Goal: Task Accomplishment & Management: Manage account settings

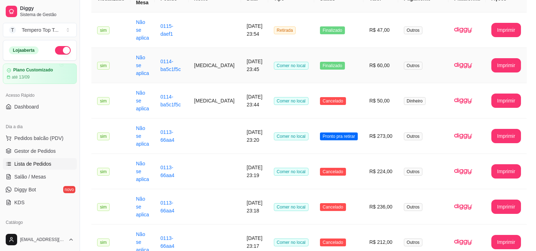
scroll to position [79, 0]
click at [359, 141] on td "Pronto pra retirar" at bounding box center [339, 136] width 50 height 35
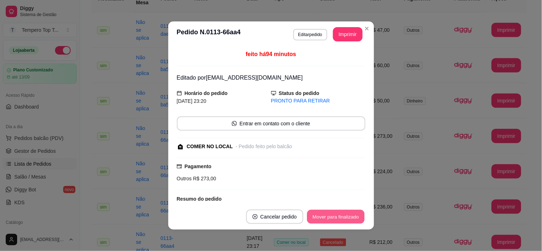
click at [336, 217] on button "Mover para finalizado" at bounding box center [336, 217] width 58 height 14
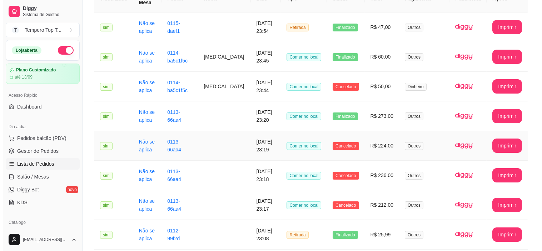
scroll to position [0, 0]
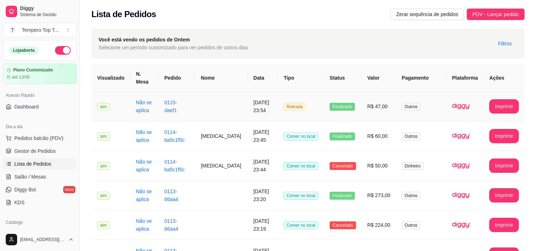
drag, startPoint x: 321, startPoint y: 116, endPoint x: 298, endPoint y: 109, distance: 23.3
click at [298, 109] on span "Retirada" at bounding box center [295, 107] width 22 height 8
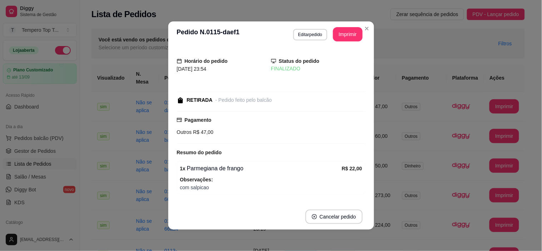
click at [367, 109] on div "Horário do pedido [DATE] 23:54 Status do pedido FINALIZADO RETIRADA - Pedido fe…" at bounding box center [271, 125] width 206 height 157
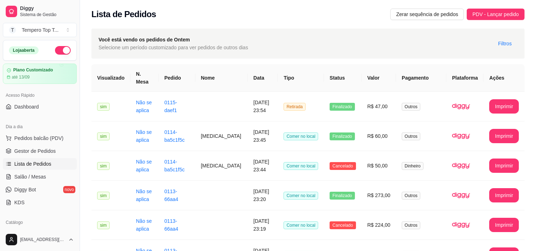
click at [297, 77] on th "Tipo" at bounding box center [301, 78] width 46 height 28
click at [503, 43] on span "Filtros" at bounding box center [506, 44] width 14 height 8
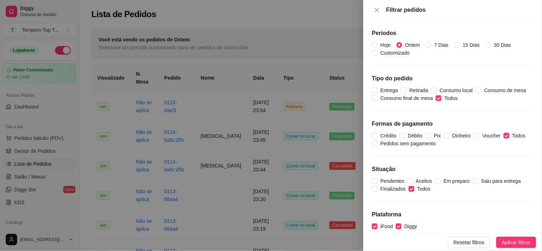
click at [330, 50] on div at bounding box center [271, 125] width 542 height 251
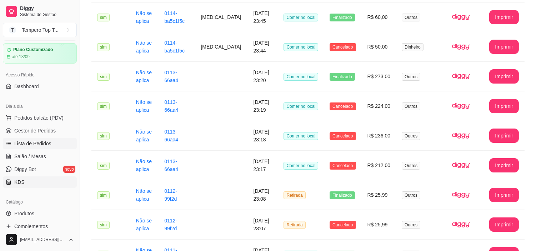
scroll to position [40, 0]
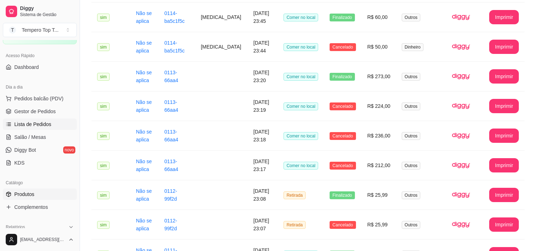
click at [21, 192] on span "Produtos" at bounding box center [24, 194] width 20 height 7
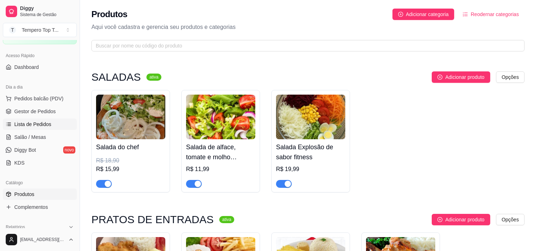
click at [38, 121] on span "Lista de Pedidos" at bounding box center [32, 124] width 37 height 7
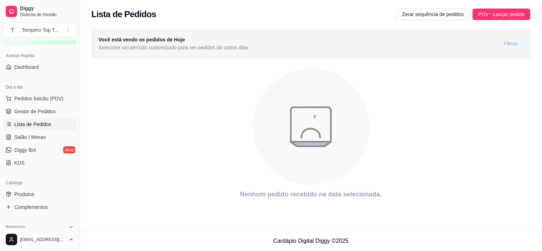
click at [509, 46] on span "Filtros" at bounding box center [511, 44] width 14 height 8
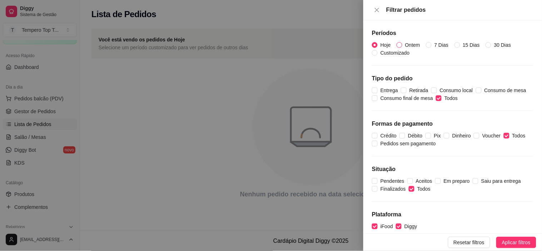
click at [404, 42] on span "Ontem" at bounding box center [412, 45] width 21 height 8
click at [402, 42] on input "Ontem" at bounding box center [400, 45] width 6 height 6
radio input "true"
radio input "false"
click at [501, 241] on button "Aplicar filtros" at bounding box center [516, 242] width 40 height 11
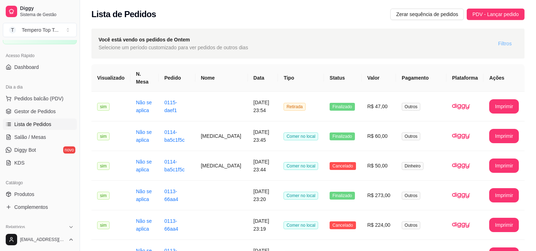
click at [504, 41] on div "Você está vendo os pedidos de Ontem Selecione um período customizado para ver p…" at bounding box center [307, 44] width 433 height 30
click at [502, 41] on span "Filtros" at bounding box center [506, 44] width 14 height 8
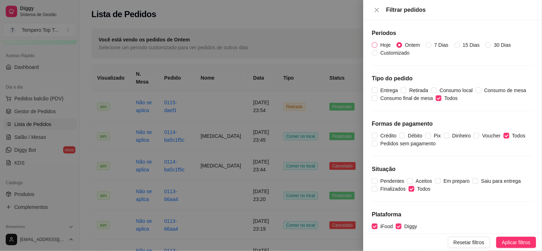
click at [381, 45] on span "Hoje" at bounding box center [386, 45] width 16 height 8
click at [378, 45] on input "Hoje" at bounding box center [375, 45] width 6 height 6
radio input "true"
radio input "false"
click at [506, 239] on span "Aplicar filtros" at bounding box center [516, 243] width 29 height 8
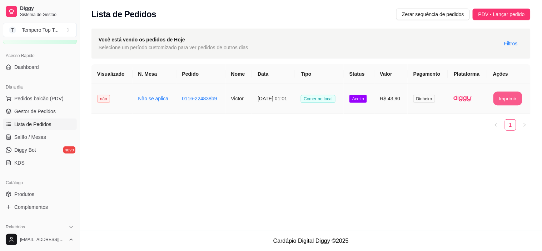
click at [514, 94] on button "Imprimir" at bounding box center [508, 99] width 29 height 14
click at [392, 103] on td "R$ 43,90" at bounding box center [392, 99] width 34 height 30
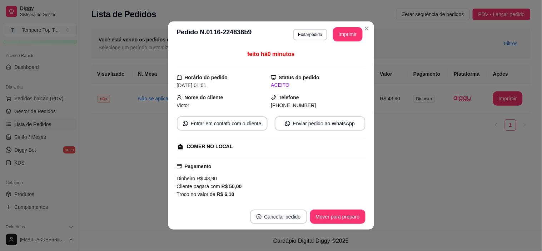
click at [334, 225] on footer "Cancelar pedido Mover para preparo" at bounding box center [271, 217] width 206 height 26
click at [334, 217] on button "Mover para preparo" at bounding box center [338, 217] width 54 height 14
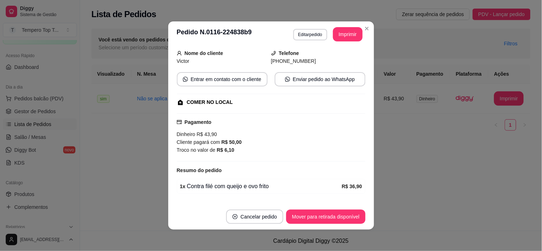
scroll to position [79, 0]
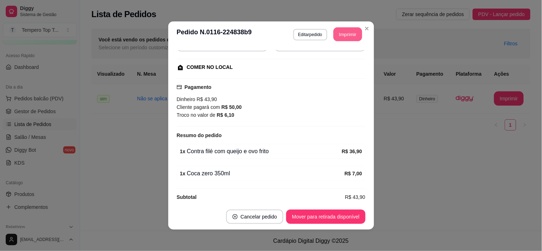
click at [349, 35] on button "Imprimir" at bounding box center [347, 35] width 29 height 14
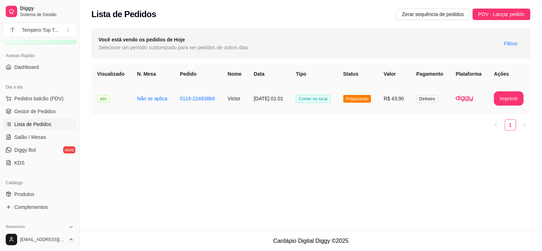
click at [263, 95] on td "[DATE] 01:01" at bounding box center [269, 99] width 42 height 30
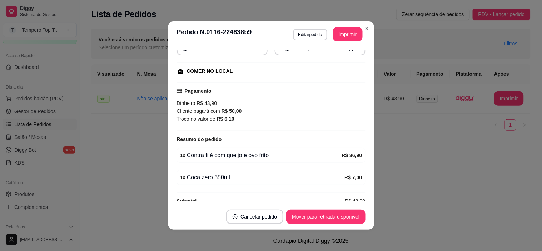
scroll to position [88, 0]
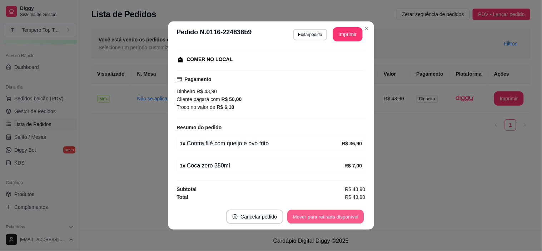
click at [319, 215] on button "Mover para retirada disponível" at bounding box center [326, 217] width 76 height 14
click at [344, 212] on button "Mover para finalizado" at bounding box center [336, 217] width 58 height 14
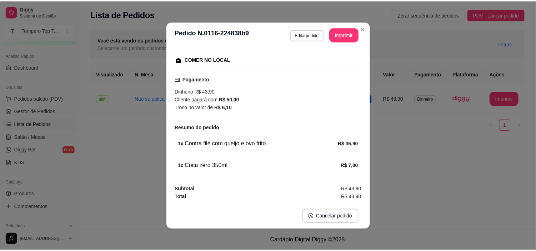
scroll to position [71, 0]
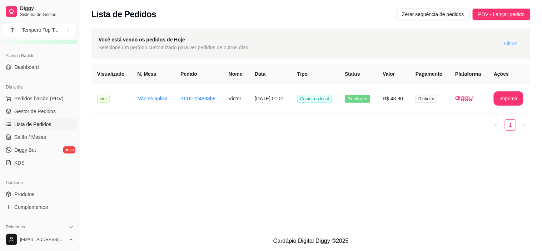
click at [510, 41] on span "Filtros" at bounding box center [511, 44] width 14 height 8
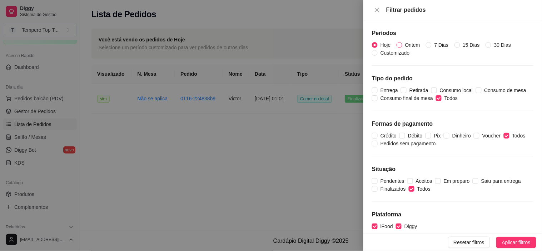
click at [406, 44] on span "Ontem" at bounding box center [412, 45] width 21 height 8
click at [402, 44] on input "Ontem" at bounding box center [400, 45] width 6 height 6
radio input "true"
radio input "false"
click at [509, 243] on span "Aplicar filtros" at bounding box center [516, 243] width 29 height 8
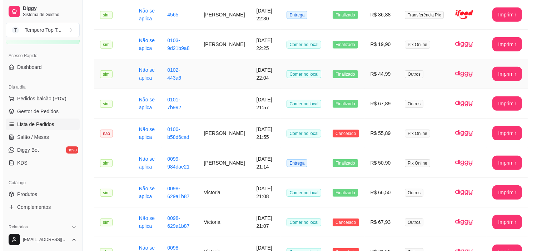
scroll to position [789, 0]
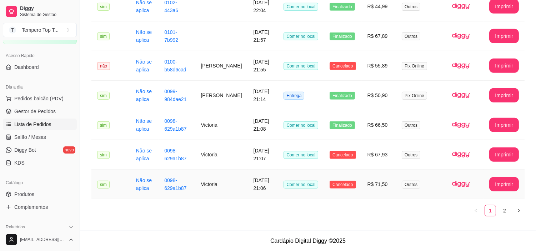
drag, startPoint x: 240, startPoint y: 181, endPoint x: 243, endPoint y: 178, distance: 4.1
click at [248, 178] on td "[DATE] 21:06" at bounding box center [263, 185] width 30 height 30
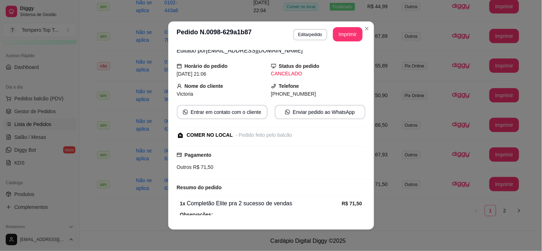
scroll to position [70, 0]
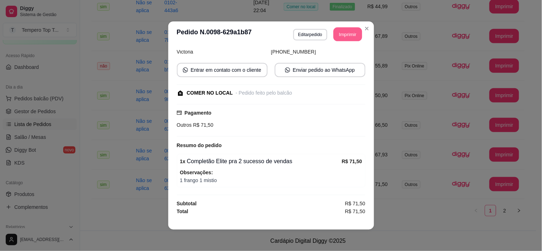
click at [347, 33] on button "Imprimir" at bounding box center [347, 35] width 29 height 14
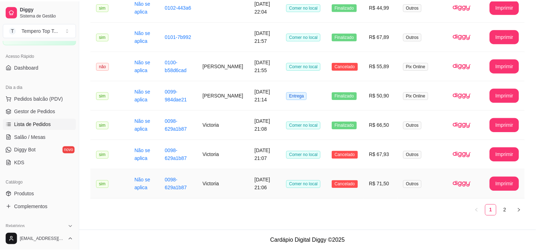
scroll to position [781, 0]
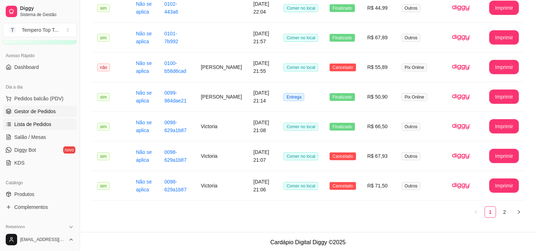
click at [26, 116] on link "Gestor de Pedidos" at bounding box center [40, 111] width 74 height 11
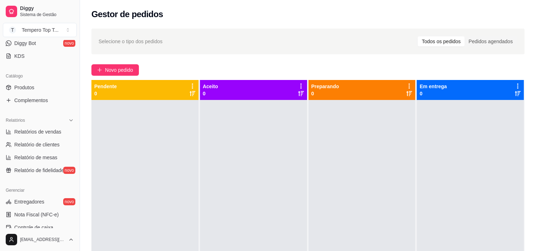
scroll to position [159, 0]
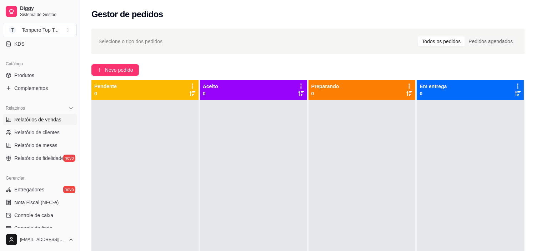
click at [38, 122] on span "Relatórios de vendas" at bounding box center [37, 119] width 47 height 7
select select "ALL"
select select "0"
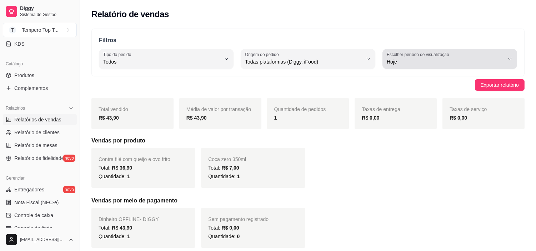
click at [435, 65] on span "Hoje" at bounding box center [446, 61] width 118 height 7
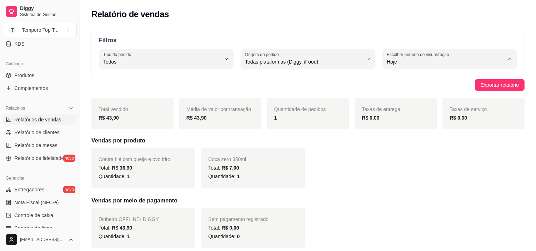
click at [402, 91] on span "Ontem" at bounding box center [446, 90] width 111 height 7
type input "1"
select select "1"
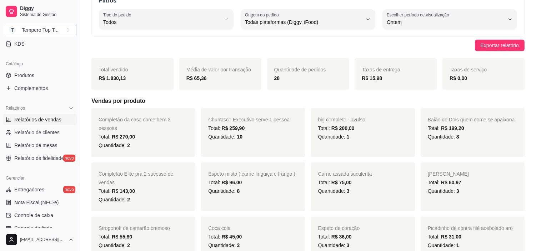
scroll to position [79, 0]
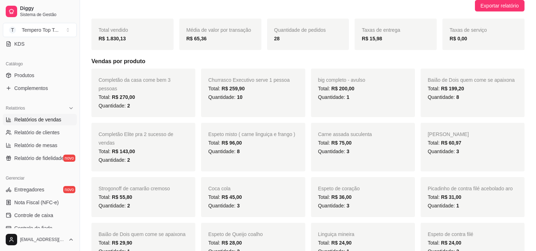
click at [138, 156] on div "Quantidade: 2" at bounding box center [144, 160] width 90 height 9
click at [134, 147] on div "Total: R$ 143,00" at bounding box center [144, 151] width 90 height 9
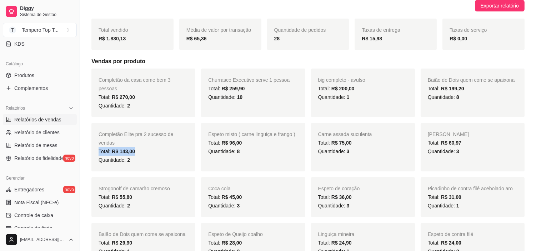
click at [134, 147] on div "Total: R$ 143,00" at bounding box center [144, 151] width 90 height 9
click at [170, 147] on div "Total: R$ 143,00" at bounding box center [144, 151] width 90 height 9
click at [154, 156] on div "Quantidade: 2" at bounding box center [144, 160] width 90 height 9
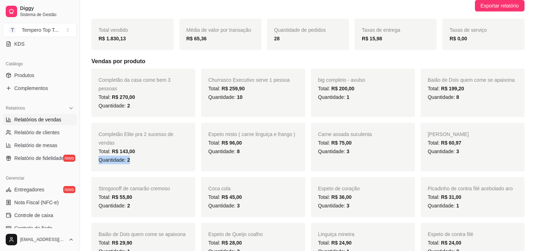
click at [154, 156] on div "Quantidade: 2" at bounding box center [144, 160] width 90 height 9
click at [148, 147] on div "Total: R$ 143,00" at bounding box center [144, 151] width 90 height 9
click at [152, 147] on div "Total: R$ 143,00" at bounding box center [144, 151] width 90 height 9
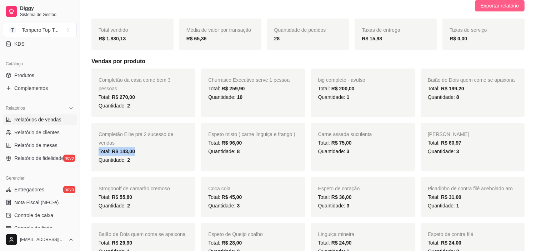
click at [486, 3] on span "Exportar relatório" at bounding box center [500, 6] width 38 height 8
click at [160, 147] on div "Total: R$ 143,00" at bounding box center [144, 151] width 90 height 9
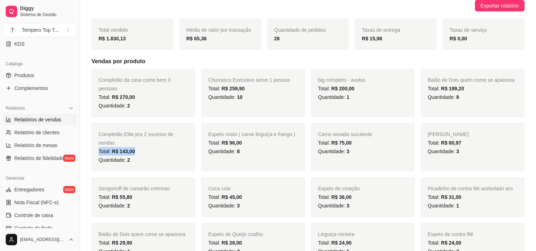
click at [160, 147] on div "Total: R$ 143,00" at bounding box center [144, 151] width 90 height 9
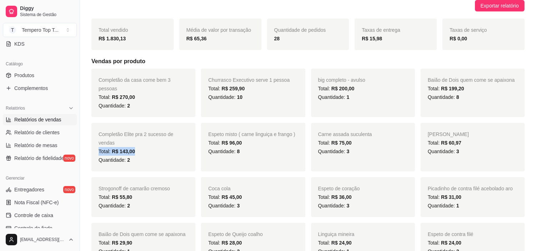
click at [161, 147] on div "Total: R$ 143,00" at bounding box center [144, 151] width 90 height 9
click at [237, 177] on div "Coca cola Total: R$ 45,00 Quantidade: 3" at bounding box center [253, 197] width 104 height 40
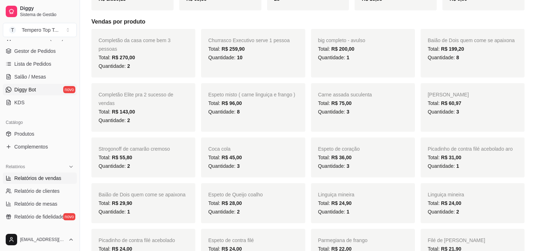
scroll to position [0, 0]
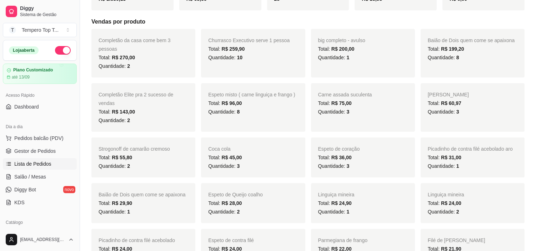
click at [37, 160] on link "Lista de Pedidos" at bounding box center [40, 163] width 74 height 11
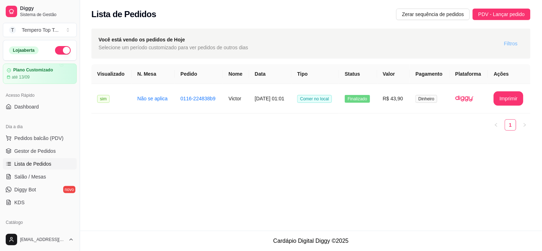
click at [506, 44] on span "Filtros" at bounding box center [511, 44] width 14 height 8
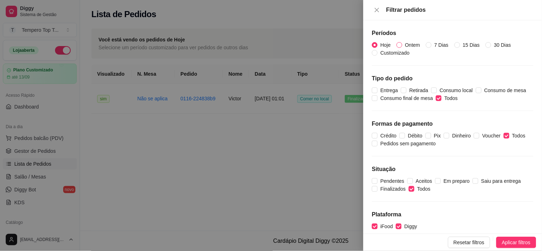
click at [399, 43] on input "Ontem" at bounding box center [400, 45] width 6 height 6
radio input "true"
radio input "false"
click at [505, 242] on span "Aplicar filtros" at bounding box center [516, 243] width 29 height 8
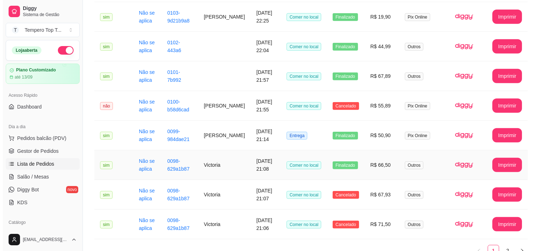
scroll to position [789, 0]
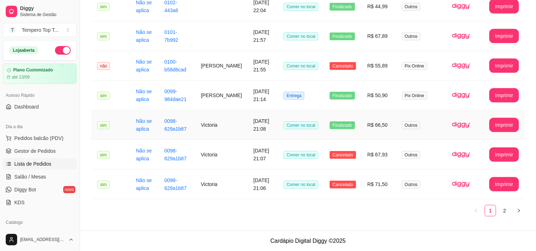
click at [237, 125] on td "Victoria" at bounding box center [221, 125] width 53 height 30
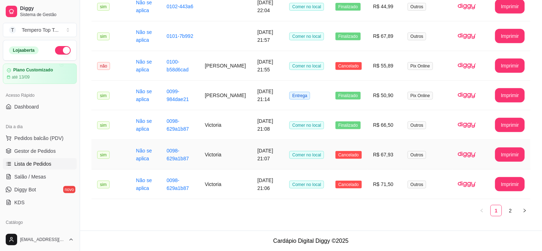
scroll to position [781, 0]
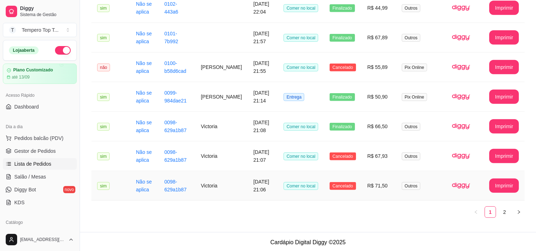
click at [252, 199] on td "[DATE] 21:06" at bounding box center [263, 186] width 30 height 30
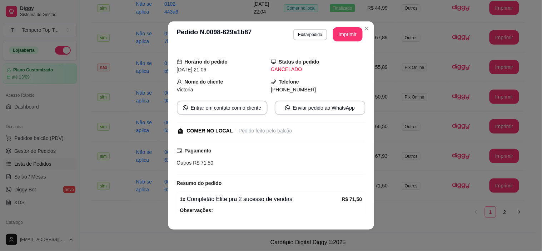
scroll to position [70, 0]
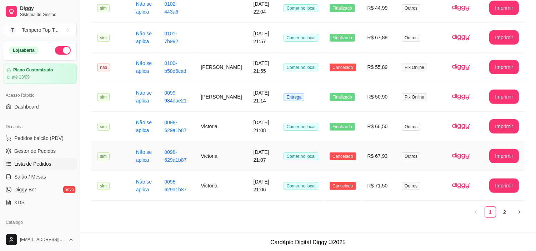
click at [191, 171] on td "0098-629a1b87" at bounding box center [177, 157] width 36 height 30
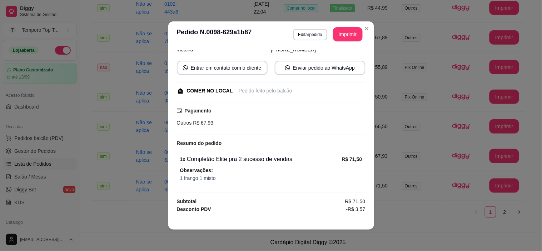
scroll to position [78, 0]
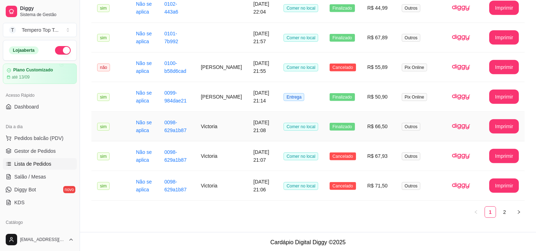
click at [290, 142] on td "Comer no local" at bounding box center [301, 127] width 46 height 30
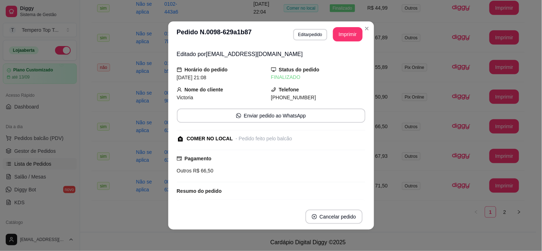
scroll to position [68, 0]
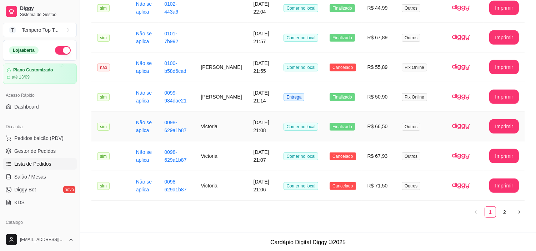
click at [229, 135] on td "Victoria" at bounding box center [221, 127] width 53 height 30
click at [222, 106] on td "[PERSON_NAME]" at bounding box center [221, 97] width 53 height 30
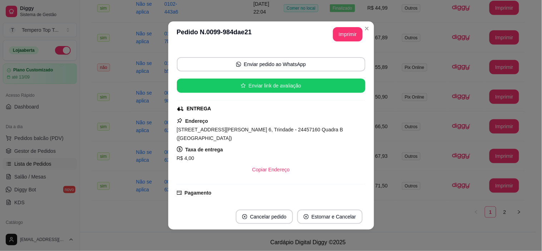
scroll to position [36, 0]
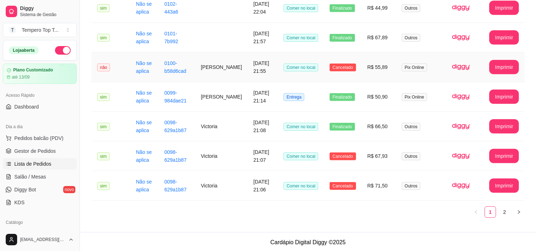
click at [284, 77] on td "Comer no local" at bounding box center [301, 68] width 46 height 30
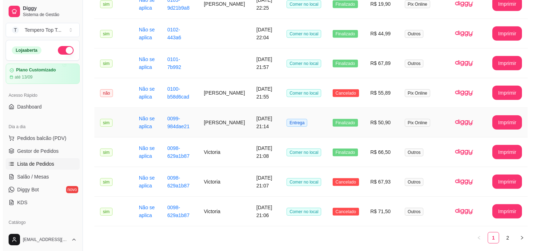
scroll to position [741, 0]
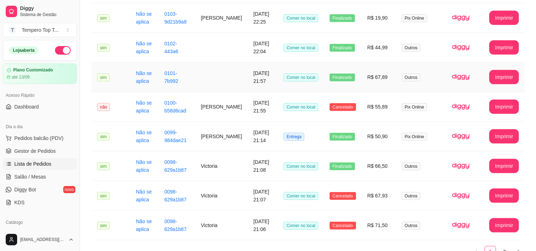
click at [269, 92] on td "[DATE] 21:57" at bounding box center [263, 78] width 30 height 30
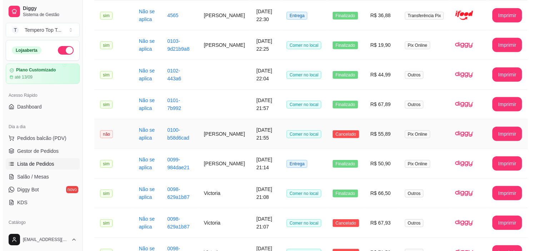
scroll to position [662, 0]
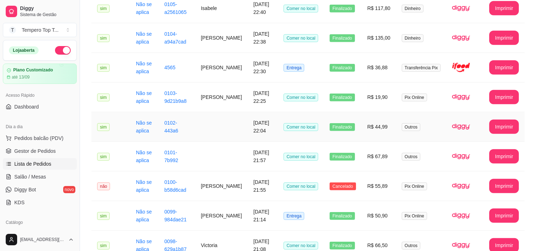
click at [258, 138] on td "[DATE] 22:04" at bounding box center [263, 127] width 30 height 30
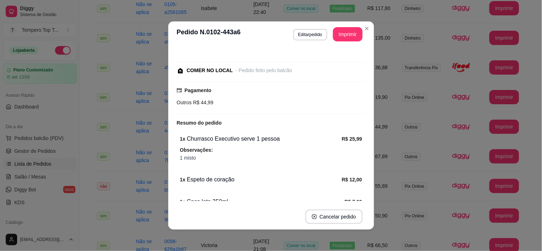
scroll to position [66, 0]
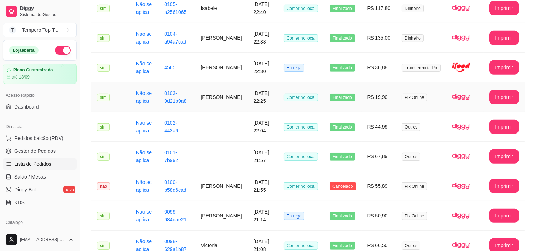
click at [272, 112] on td "[DATE] 22:25" at bounding box center [263, 98] width 30 height 30
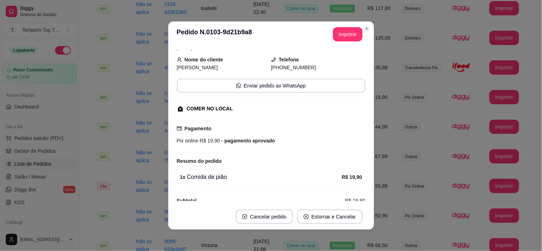
scroll to position [33, 0]
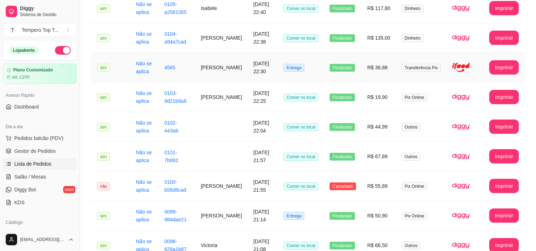
click at [264, 79] on td "[DATE] 22:30" at bounding box center [263, 68] width 30 height 30
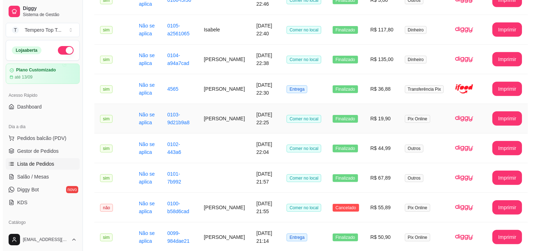
scroll to position [622, 0]
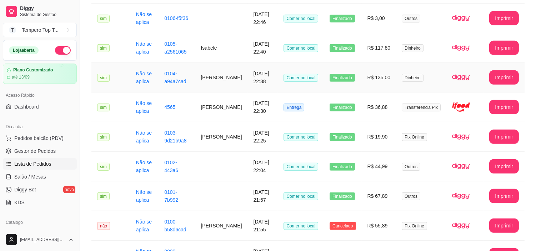
click at [283, 86] on td "Comer no local" at bounding box center [301, 78] width 46 height 30
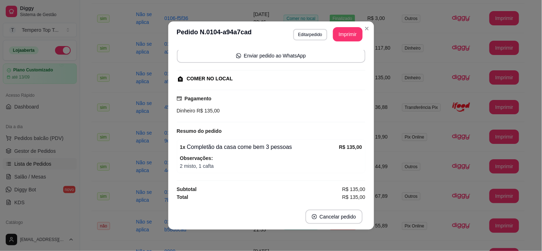
scroll to position [1, 0]
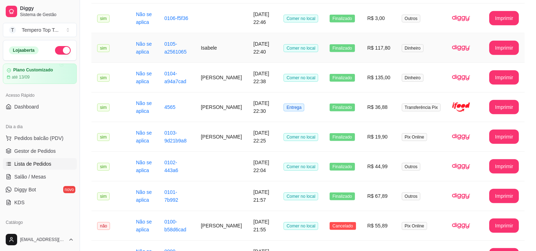
click at [283, 59] on td "Comer no local" at bounding box center [301, 48] width 46 height 30
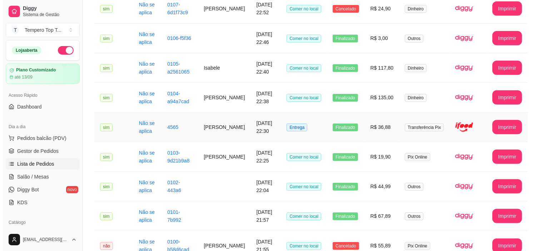
scroll to position [582, 0]
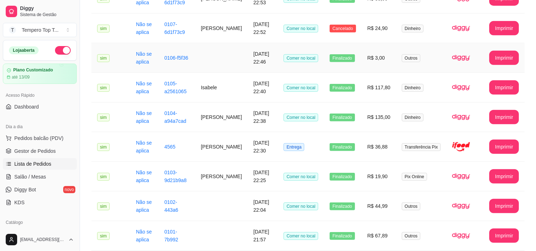
click at [296, 67] on td "Comer no local" at bounding box center [301, 58] width 46 height 30
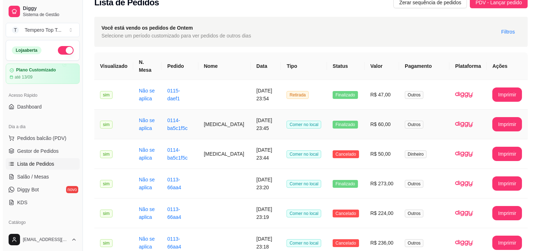
scroll to position [0, 0]
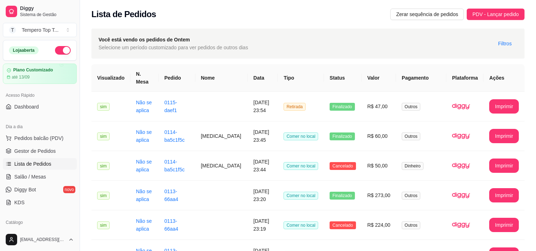
click at [494, 8] on div "Lista de Pedidos Zerar sequência de pedidos PDV - Lançar pedido" at bounding box center [308, 12] width 456 height 24
click at [494, 14] on span "PDV - Lançar pedido" at bounding box center [496, 14] width 46 height 8
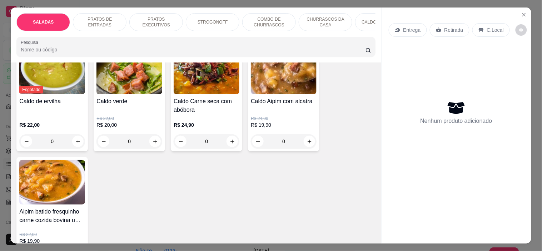
scroll to position [1270, 0]
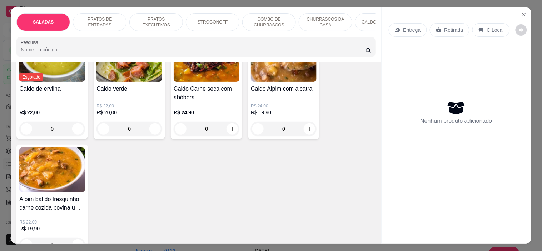
click at [231, 122] on div "0" at bounding box center [207, 129] width 66 height 14
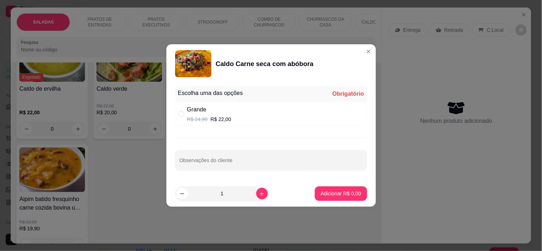
click at [231, 120] on div "Grande R$ 24,90 R$ 22,00" at bounding box center [271, 114] width 192 height 24
radio input "true"
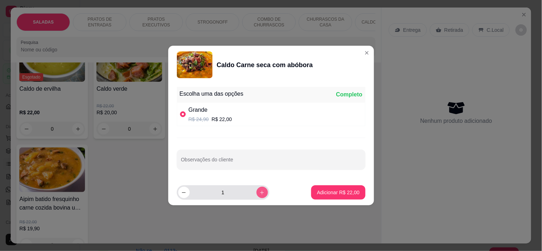
click at [259, 190] on icon "increase-product-quantity" at bounding box center [261, 192] width 5 height 5
type input "2"
click at [321, 193] on p "Adicionar R$ 44,00" at bounding box center [338, 192] width 43 height 7
type input "2"
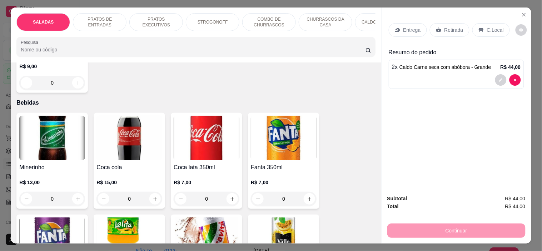
scroll to position [1866, 0]
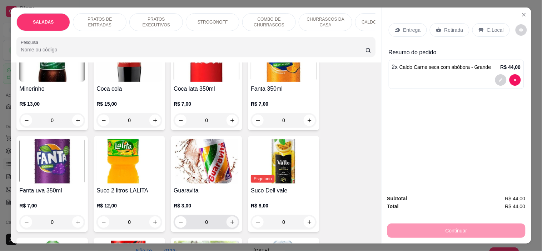
click at [230, 220] on icon "increase-product-quantity" at bounding box center [232, 222] width 5 height 5
type input "1"
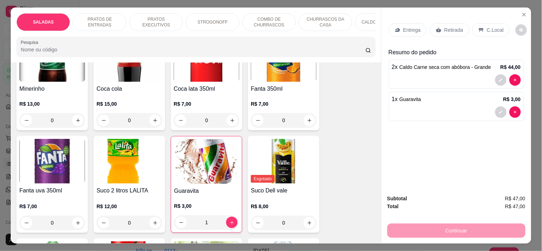
click at [487, 26] on p "C.Local" at bounding box center [495, 29] width 17 height 7
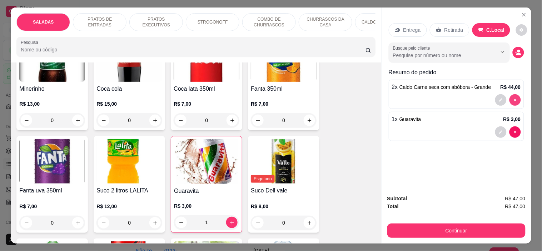
type input "0"
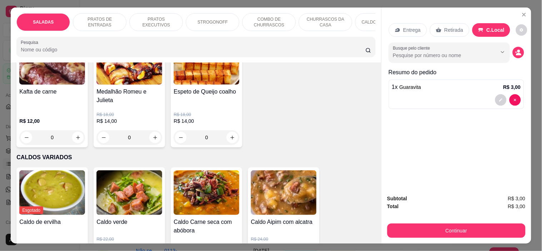
scroll to position [1151, 0]
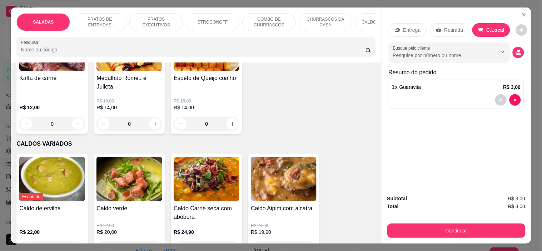
click at [222, 204] on h4 "Caldo Carne seca com abóbora" at bounding box center [207, 212] width 66 height 17
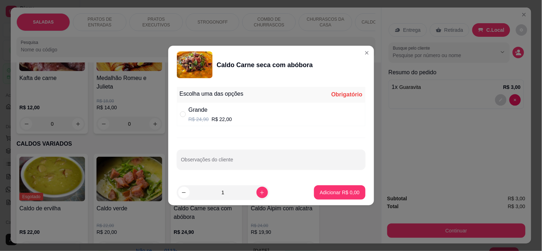
click at [187, 109] on div "Grande R$ 24,90 R$ 22,00" at bounding box center [271, 115] width 189 height 24
radio input "true"
click at [353, 192] on button "Adicionar R$ 22,00" at bounding box center [338, 192] width 54 height 14
type input "1"
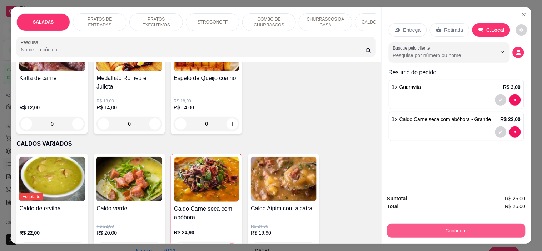
click at [452, 226] on button "Continuar" at bounding box center [456, 231] width 138 height 14
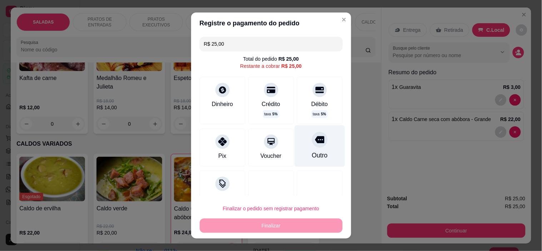
click at [313, 148] on div "Outro" at bounding box center [319, 146] width 50 height 42
type input "R$ 0,00"
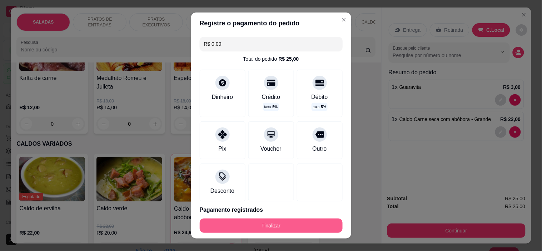
click at [327, 226] on button "Finalizar" at bounding box center [271, 226] width 143 height 14
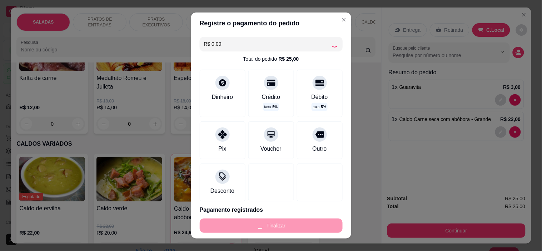
type input "0"
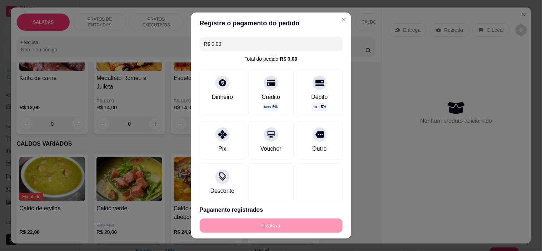
type input "-R$ 25,00"
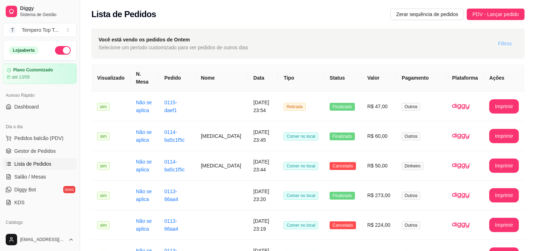
click at [503, 43] on span "Filtros" at bounding box center [506, 44] width 14 height 8
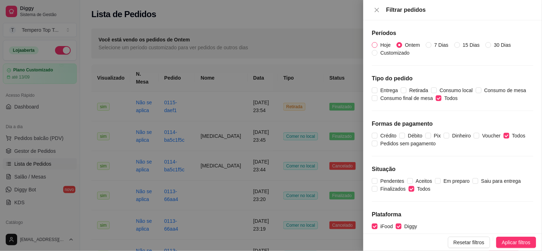
click at [388, 41] on span "Hoje" at bounding box center [386, 45] width 16 height 8
click at [378, 42] on input "Hoje" at bounding box center [375, 45] width 6 height 6
radio input "true"
radio input "false"
click at [506, 243] on span "Aplicar filtros" at bounding box center [516, 243] width 29 height 8
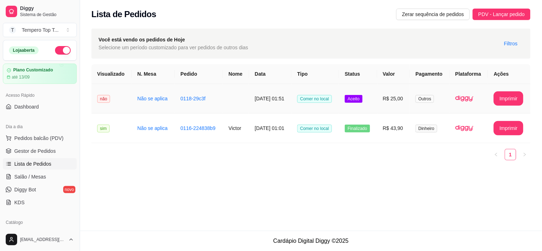
click at [356, 101] on span "Aceito" at bounding box center [354, 99] width 18 height 8
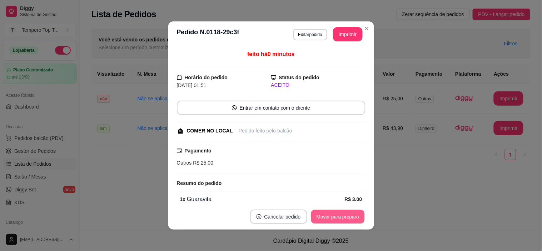
click at [355, 210] on button "Mover para preparo" at bounding box center [338, 217] width 54 height 14
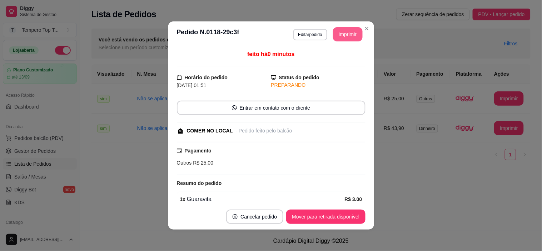
click at [333, 31] on button "Imprimir" at bounding box center [348, 34] width 30 height 14
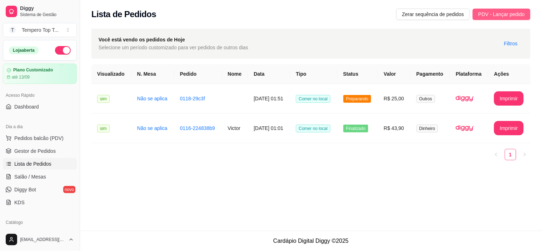
click at [500, 17] on span "PDV - Lançar pedido" at bounding box center [501, 14] width 46 height 8
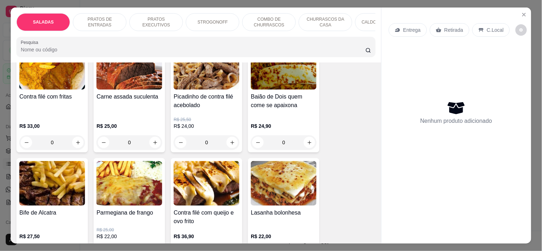
scroll to position [437, 0]
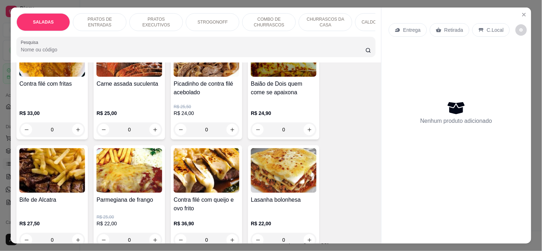
click at [148, 233] on div "0" at bounding box center [129, 240] width 66 height 14
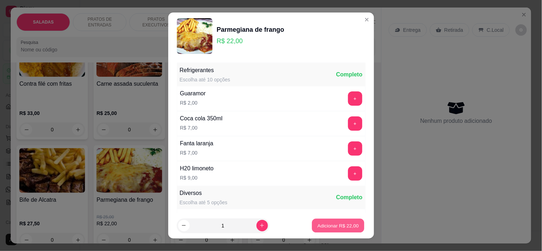
click at [321, 223] on p "Adicionar R$ 22,00" at bounding box center [338, 225] width 41 height 7
type input "1"
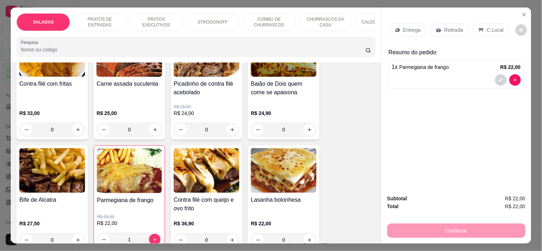
click at [446, 26] on p "Retirada" at bounding box center [454, 29] width 19 height 7
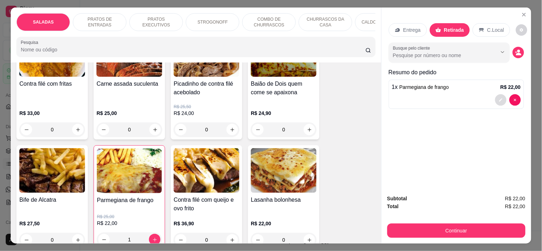
click at [499, 98] on icon "decrease-product-quantity" at bounding box center [501, 100] width 4 height 4
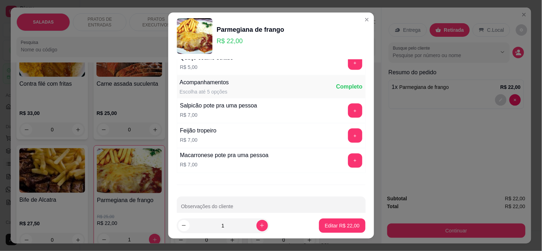
scroll to position [273, 0]
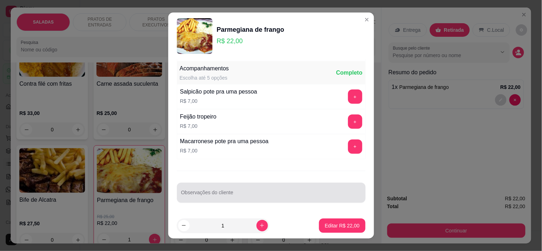
click at [283, 193] on input "Observações do cliente" at bounding box center [271, 195] width 180 height 7
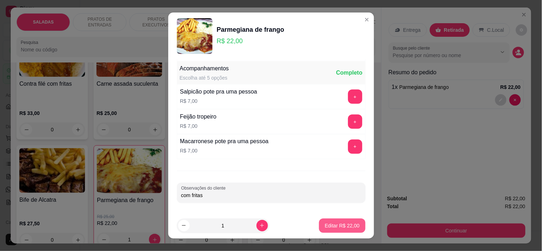
type input "com fritas"
click at [325, 228] on p "Editar R$ 22,00" at bounding box center [342, 225] width 35 height 7
type input "0"
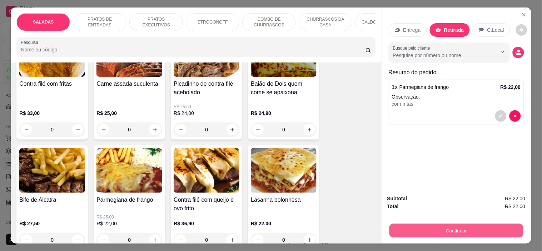
click at [435, 228] on button "Continuar" at bounding box center [456, 231] width 134 height 14
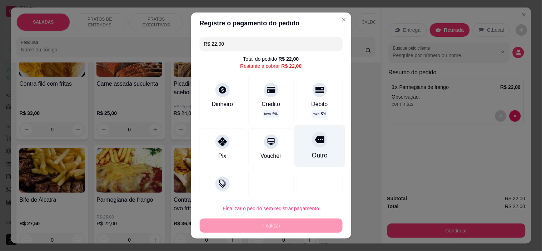
click at [312, 147] on div at bounding box center [320, 140] width 16 height 16
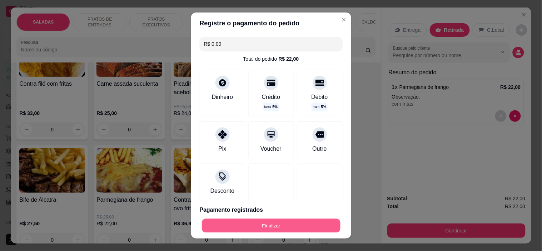
click at [326, 228] on button "Finalizar" at bounding box center [271, 226] width 139 height 14
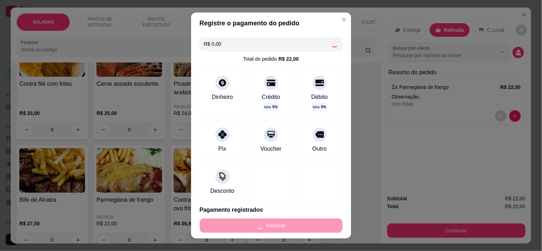
type input "-R$ 22,00"
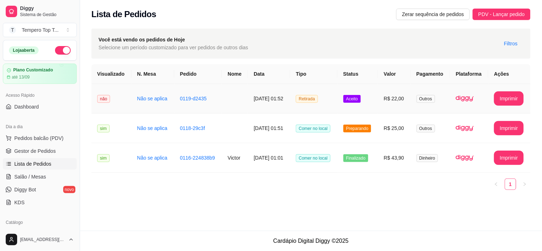
click at [330, 109] on td "Retirada" at bounding box center [313, 99] width 47 height 30
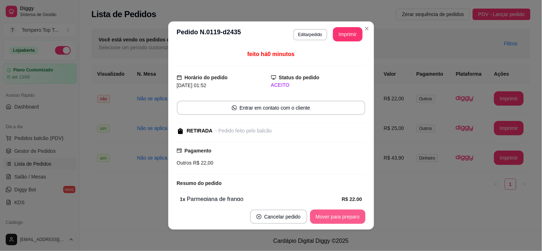
click at [318, 218] on button "Mover para preparo" at bounding box center [337, 217] width 55 height 14
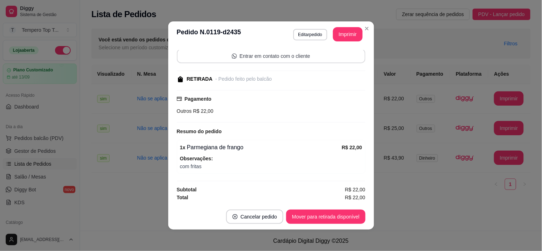
scroll to position [53, 0]
click at [345, 31] on button "Imprimir" at bounding box center [347, 35] width 29 height 14
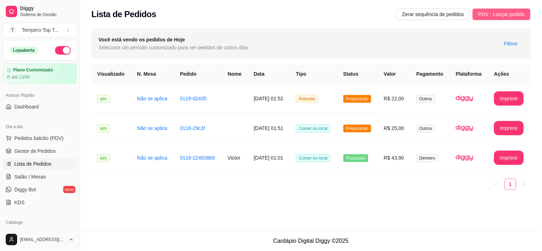
click at [477, 16] on button "PDV - Lançar pedido" at bounding box center [502, 14] width 58 height 11
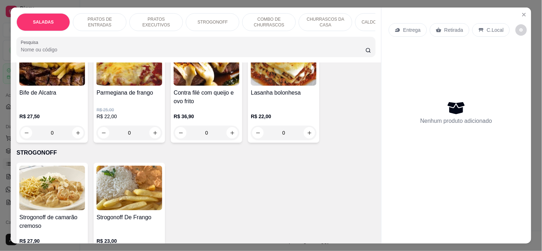
scroll to position [595, 0]
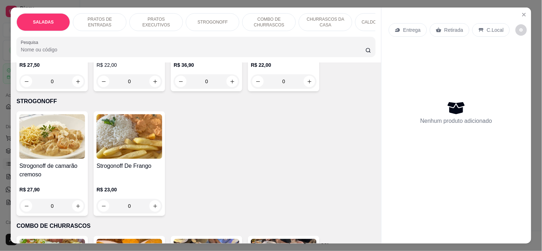
click at [74, 199] on div "0" at bounding box center [52, 206] width 66 height 14
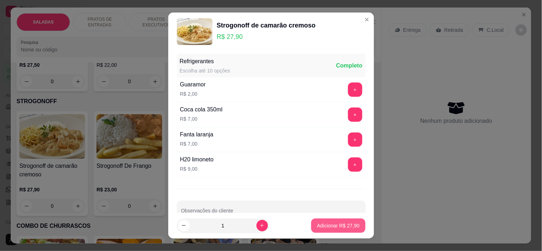
click at [321, 229] on button "Adicionar R$ 27,90" at bounding box center [338, 226] width 54 height 14
type input "1"
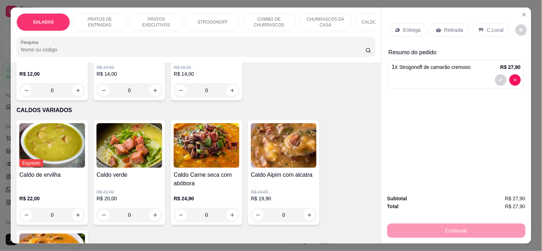
scroll to position [1191, 0]
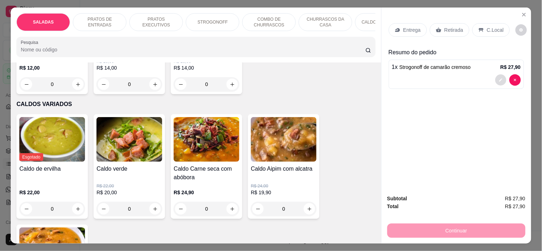
click at [496, 79] on button "decrease-product-quantity" at bounding box center [500, 80] width 11 height 11
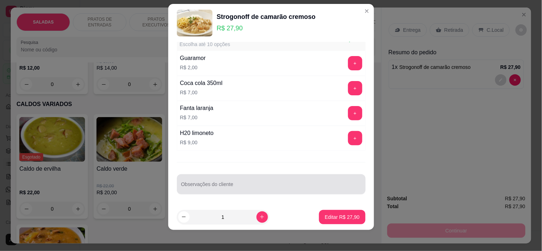
scroll to position [10, 0]
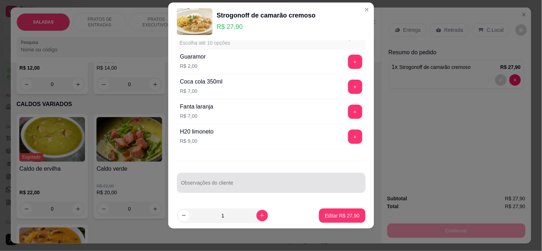
click at [290, 188] on input "Observações do cliente" at bounding box center [271, 185] width 180 height 7
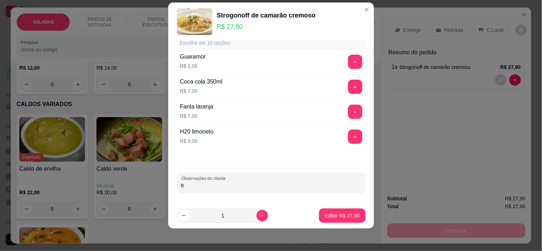
type input "f"
type input "com fritas"
click at [348, 214] on p "Editar R$ 27,90" at bounding box center [343, 215] width 34 height 7
type input "0"
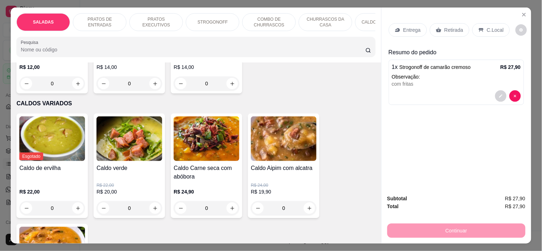
scroll to position [1190, 0]
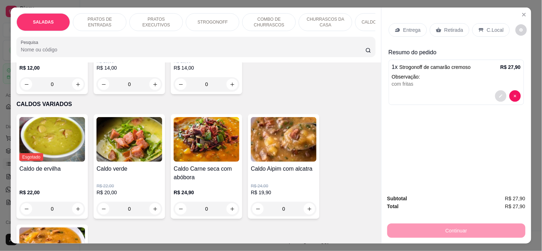
click at [499, 95] on icon "decrease-product-quantity" at bounding box center [501, 96] width 4 height 4
click at [448, 31] on div "Retirada" at bounding box center [450, 30] width 40 height 14
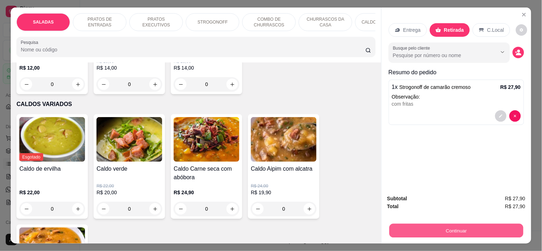
click at [466, 230] on button "Continuar" at bounding box center [456, 231] width 134 height 14
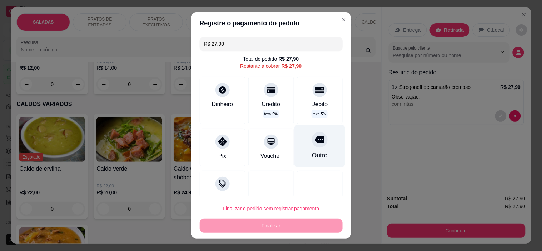
click at [316, 147] on div "Outro" at bounding box center [319, 146] width 50 height 42
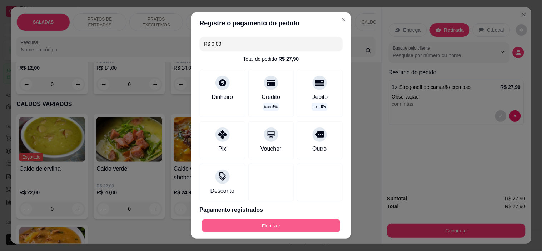
click at [298, 228] on button "Finalizar" at bounding box center [271, 226] width 139 height 14
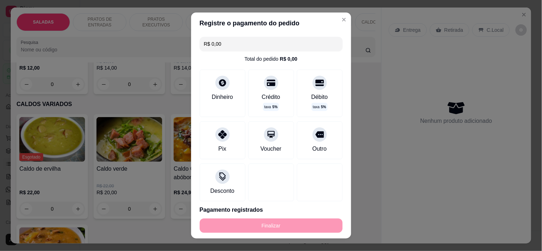
type input "-R$ 27,90"
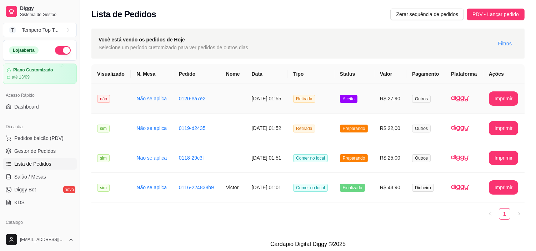
click at [334, 96] on td "Retirada" at bounding box center [311, 99] width 47 height 30
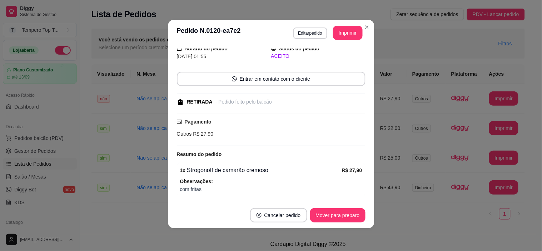
scroll to position [53, 0]
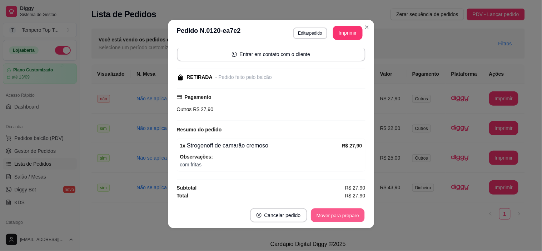
click at [332, 215] on button "Mover para preparo" at bounding box center [338, 216] width 54 height 14
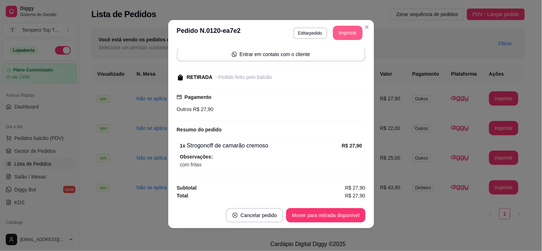
click at [343, 31] on button "Imprimir" at bounding box center [348, 33] width 30 height 14
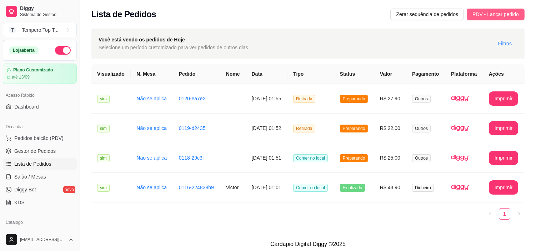
click at [483, 16] on span "PDV - Lançar pedido" at bounding box center [496, 14] width 46 height 8
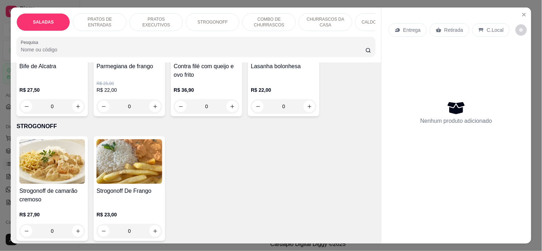
scroll to position [595, 0]
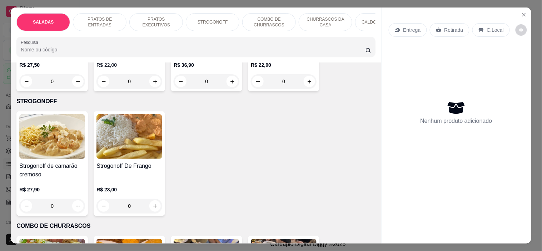
click at [72, 199] on div "0" at bounding box center [52, 206] width 66 height 14
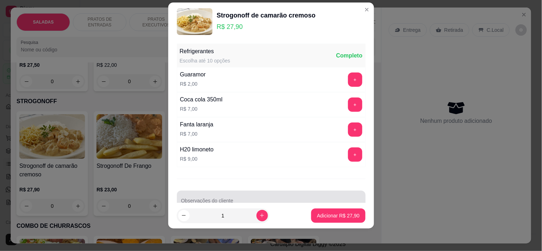
scroll to position [18, 0]
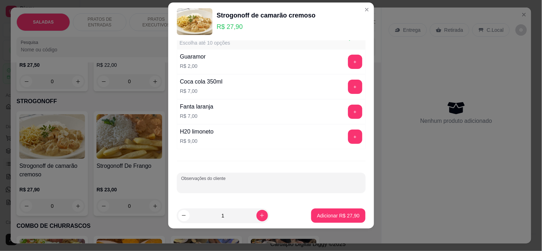
click at [299, 187] on input "Observações do cliente" at bounding box center [271, 185] width 180 height 7
type input "com fritas"
click at [342, 217] on p "Adicionar R$ 27,90" at bounding box center [338, 215] width 41 height 7
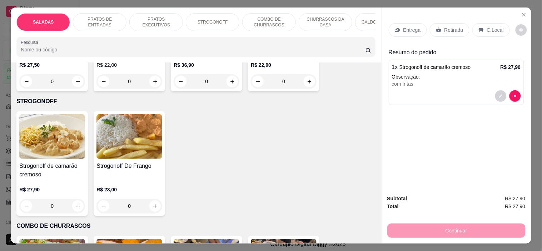
drag, startPoint x: 497, startPoint y: 24, endPoint x: 485, endPoint y: 60, distance: 38.3
click at [498, 26] on p "C.Local" at bounding box center [495, 29] width 17 height 7
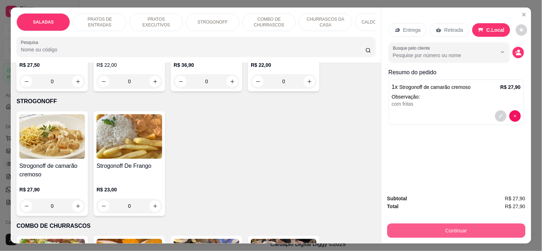
click at [456, 228] on button "Continuar" at bounding box center [456, 231] width 138 height 14
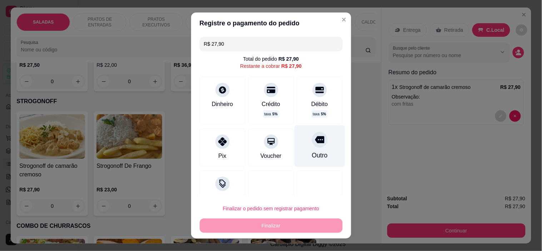
drag, startPoint x: 285, startPoint y: 145, endPoint x: 318, endPoint y: 145, distance: 33.6
click at [306, 145] on div "Pix Voucher Outro" at bounding box center [271, 148] width 143 height 38
click at [318, 145] on div "Outro" at bounding box center [319, 146] width 50 height 42
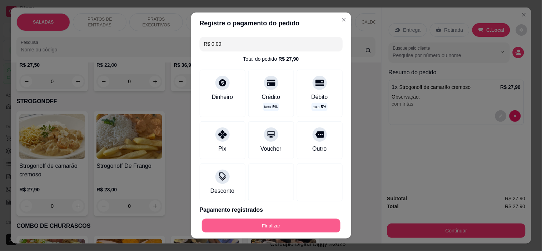
click at [318, 227] on button "Finalizar" at bounding box center [271, 226] width 139 height 14
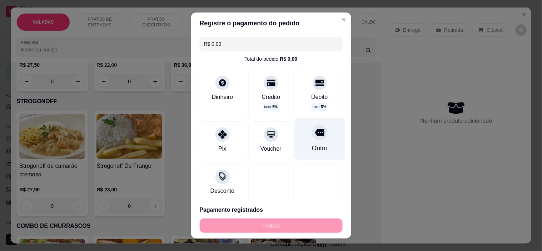
type input "-R$ 27,90"
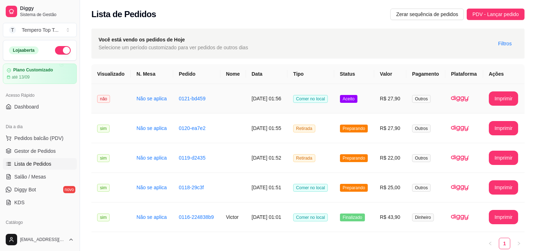
click at [319, 94] on td "Comer no local" at bounding box center [311, 99] width 47 height 30
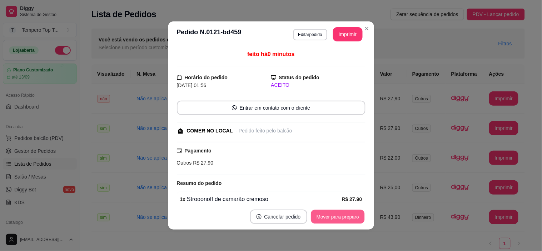
click at [349, 213] on button "Mover para preparo" at bounding box center [338, 217] width 54 height 14
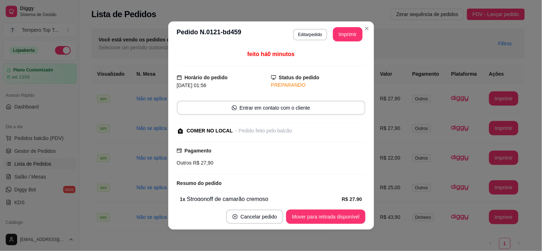
click at [345, 41] on header "**********" at bounding box center [271, 34] width 206 height 26
click at [345, 36] on button "Imprimir" at bounding box center [347, 35] width 29 height 14
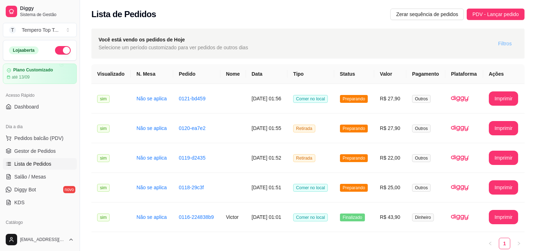
click at [506, 43] on span "Filtros" at bounding box center [506, 44] width 14 height 8
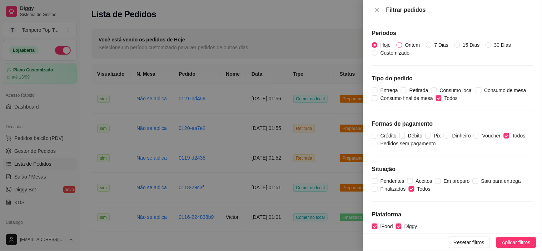
click at [408, 42] on span "Ontem" at bounding box center [412, 45] width 21 height 8
click at [402, 42] on input "Ontem" at bounding box center [400, 45] width 6 height 6
radio input "true"
radio input "false"
click at [510, 242] on span "Aplicar filtros" at bounding box center [516, 243] width 29 height 8
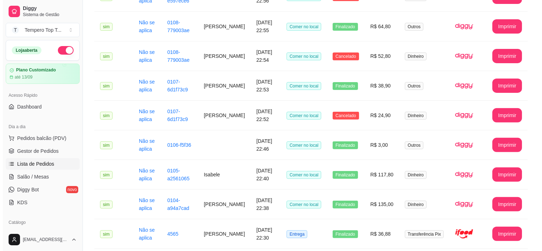
scroll to position [392, 0]
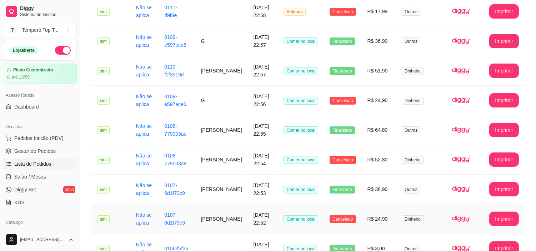
click at [221, 216] on td "[PERSON_NAME]" at bounding box center [221, 219] width 53 height 30
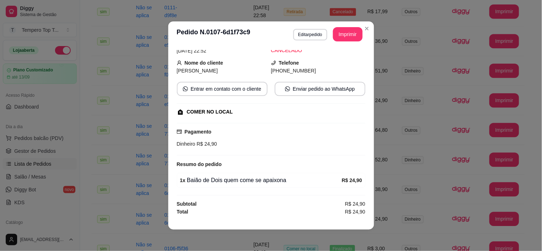
scroll to position [36, 0]
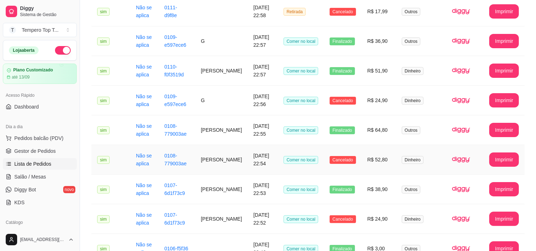
click at [248, 170] on td "[DATE] 22:54" at bounding box center [263, 160] width 30 height 30
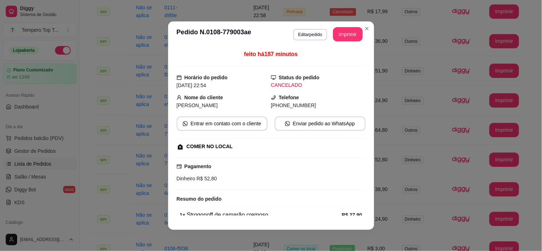
scroll to position [58, 0]
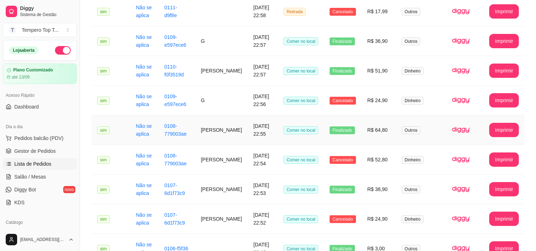
click at [232, 127] on td "[PERSON_NAME]" at bounding box center [221, 130] width 53 height 30
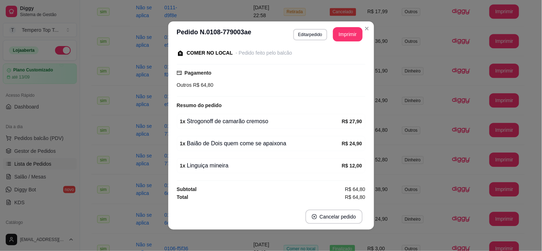
scroll to position [1, 0]
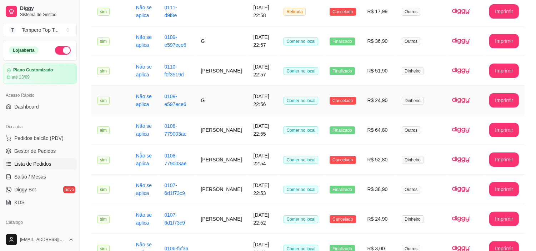
click at [222, 100] on td "G" at bounding box center [221, 101] width 53 height 30
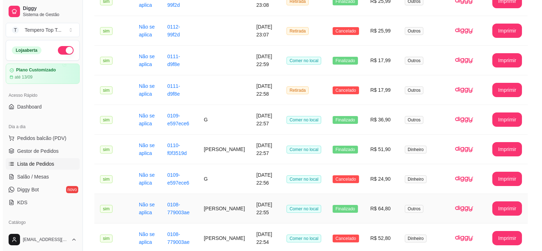
scroll to position [312, 0]
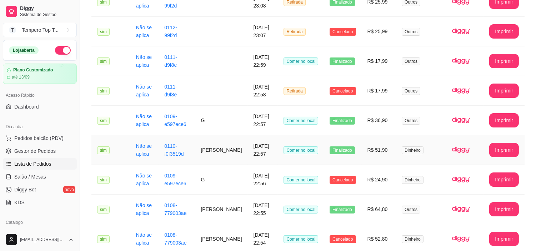
click at [282, 152] on td "Comer no local" at bounding box center [301, 150] width 46 height 30
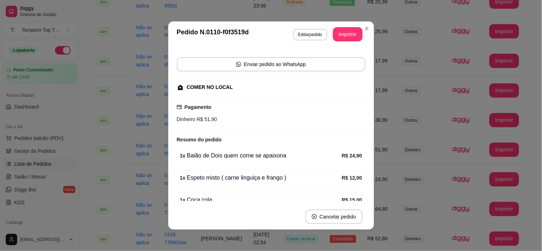
scroll to position [78, 0]
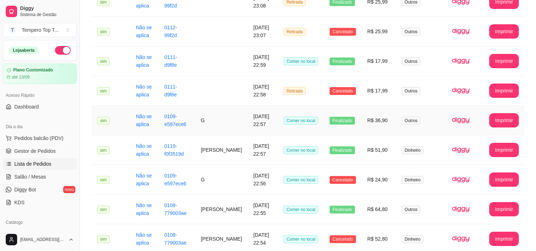
click at [262, 127] on td "[DATE] 22:57" at bounding box center [263, 121] width 30 height 30
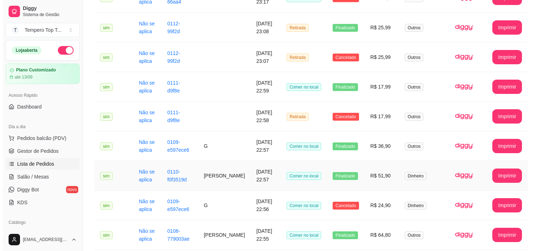
scroll to position [273, 0]
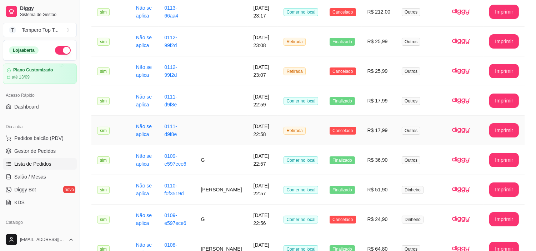
click at [271, 137] on td "[DATE] 22:58" at bounding box center [263, 131] width 30 height 30
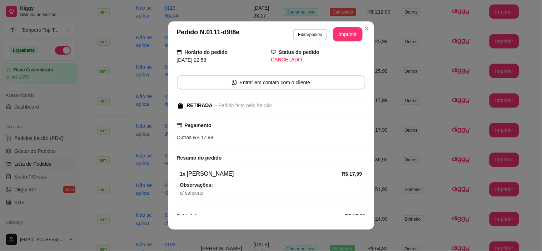
scroll to position [38, 0]
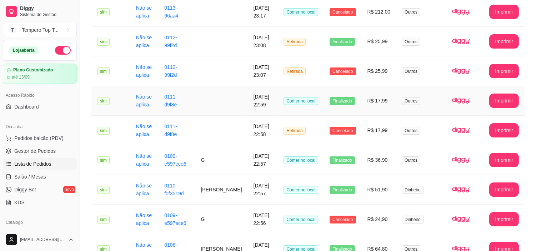
click at [298, 104] on span "Comer no local" at bounding box center [301, 101] width 35 height 8
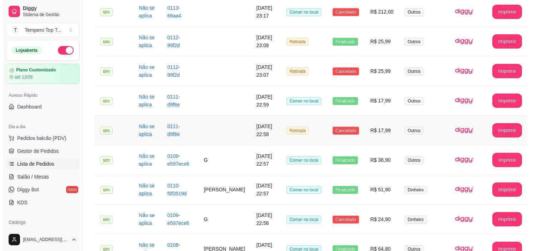
scroll to position [233, 0]
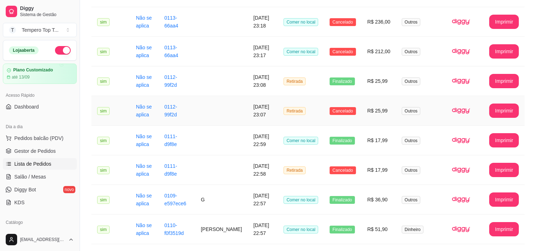
click at [278, 117] on td "[DATE] 23:07" at bounding box center [263, 111] width 30 height 30
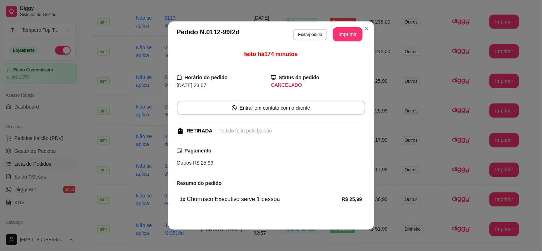
scroll to position [20, 0]
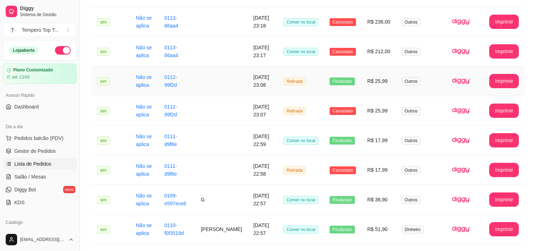
click at [256, 86] on td "[DATE] 23:08" at bounding box center [263, 81] width 30 height 30
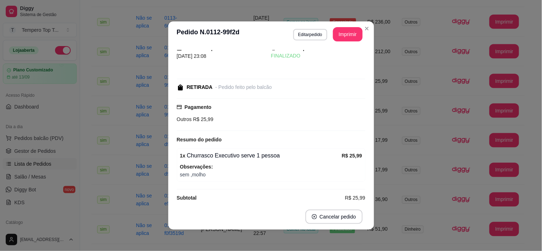
scroll to position [30, 0]
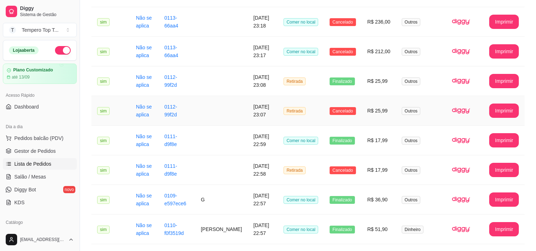
click at [297, 116] on td "Retirada" at bounding box center [301, 111] width 46 height 30
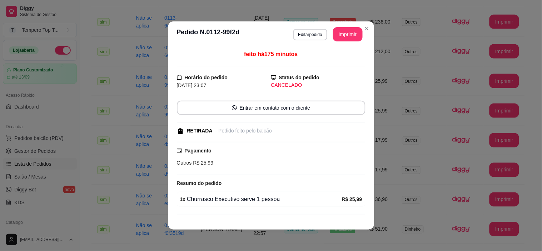
scroll to position [20, 0]
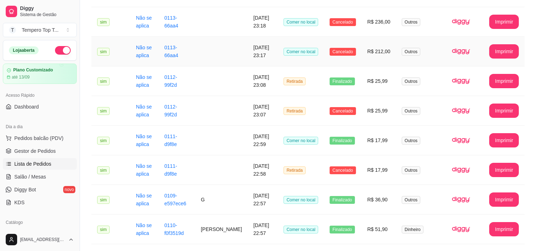
click at [309, 52] on span "Comer no local" at bounding box center [301, 52] width 35 height 8
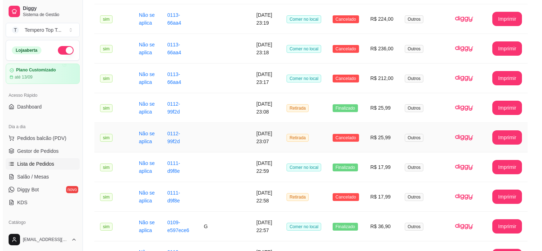
scroll to position [154, 0]
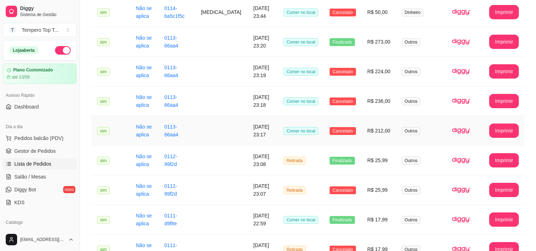
click at [322, 121] on td "Comer no local" at bounding box center [301, 131] width 46 height 30
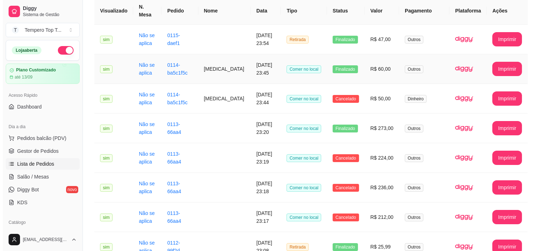
scroll to position [79, 0]
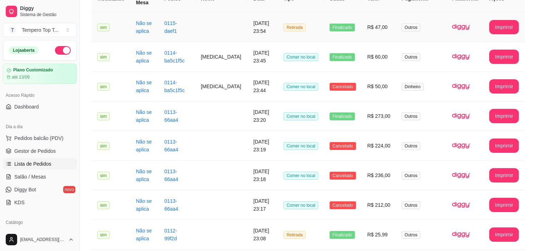
click at [185, 39] on td "0115-daef1" at bounding box center [177, 28] width 36 height 30
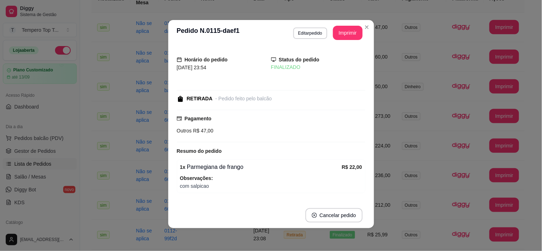
scroll to position [40, 0]
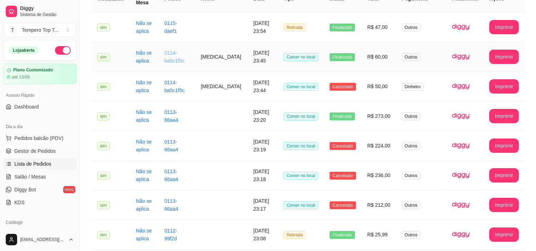
click at [175, 61] on link "0114-ba5c1f5c" at bounding box center [174, 57] width 20 height 14
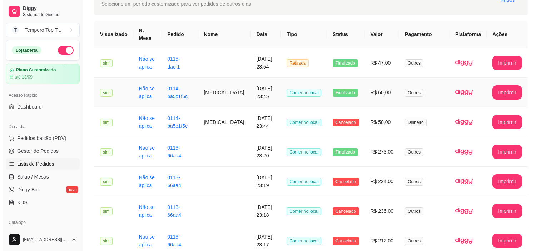
scroll to position [0, 0]
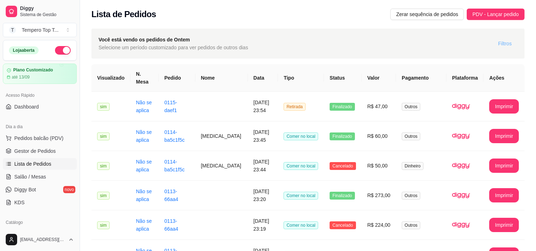
click at [511, 41] on span "Filtros" at bounding box center [506, 44] width 14 height 8
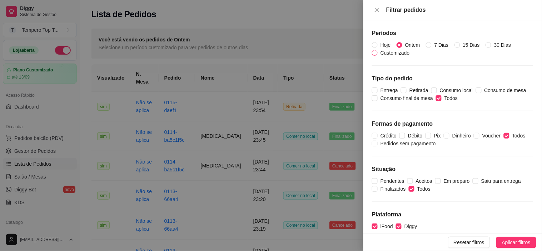
drag, startPoint x: 378, startPoint y: 43, endPoint x: 384, endPoint y: 53, distance: 11.6
click at [379, 43] on span "Hoje" at bounding box center [386, 45] width 16 height 8
click at [378, 43] on input "Hoje" at bounding box center [375, 45] width 6 height 6
radio input "true"
radio input "false"
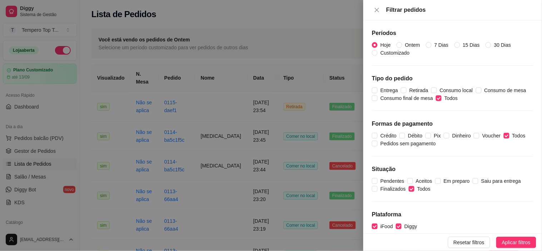
click at [505, 242] on span "Aplicar filtros" at bounding box center [516, 243] width 29 height 8
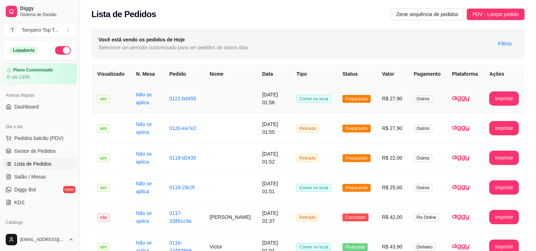
click at [333, 107] on td "Comer no local" at bounding box center [314, 99] width 46 height 30
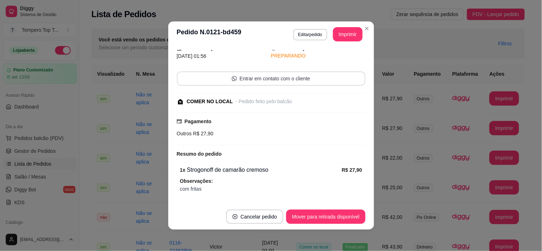
scroll to position [40, 0]
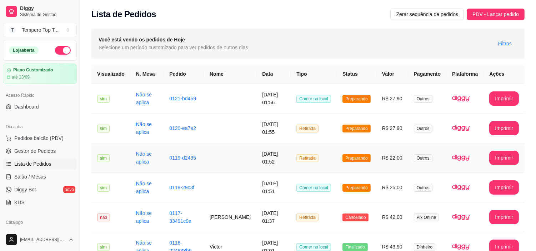
click at [327, 159] on td "Retirada" at bounding box center [314, 158] width 46 height 30
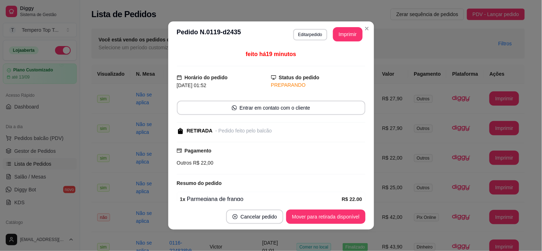
scroll to position [53, 0]
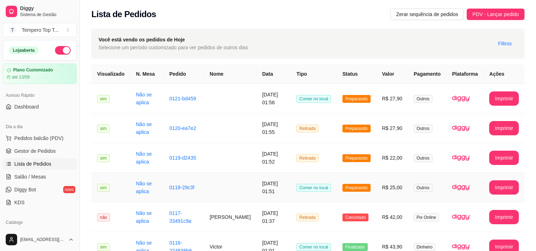
click at [341, 201] on td "Preparando" at bounding box center [357, 188] width 40 height 30
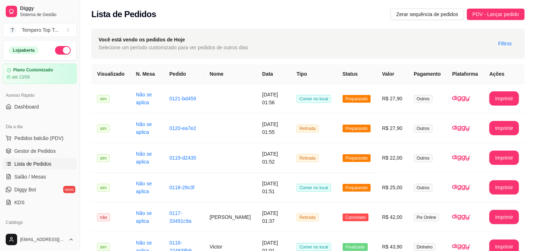
scroll to position [56, 0]
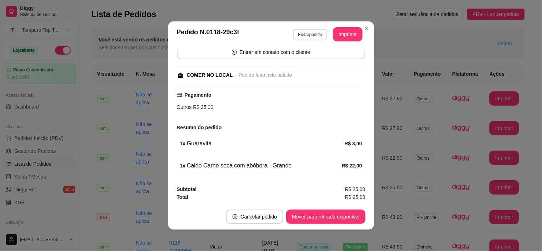
click at [304, 33] on button "Editar pedido" at bounding box center [310, 34] width 34 height 11
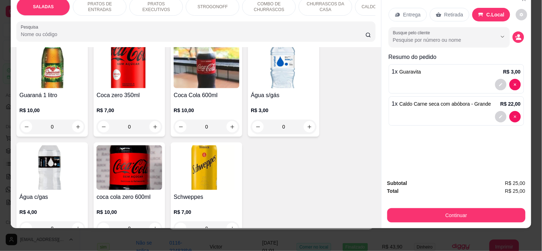
scroll to position [2062, 0]
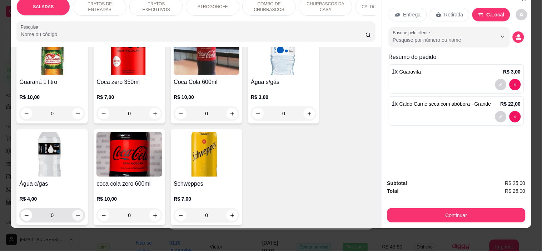
click at [73, 210] on button "increase-product-quantity" at bounding box center [78, 215] width 11 height 11
type input "1"
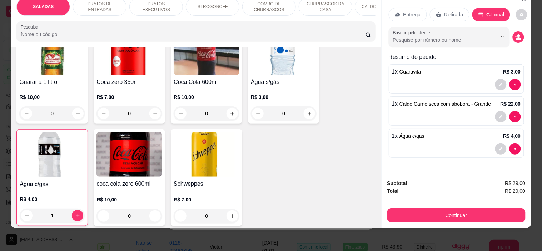
scroll to position [2063, 0]
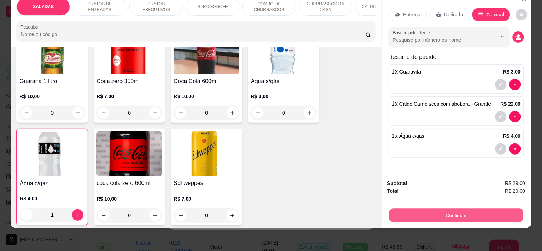
click at [470, 209] on button "Continuar" at bounding box center [456, 216] width 134 height 14
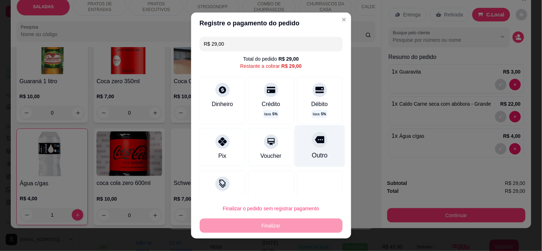
click at [315, 143] on icon at bounding box center [319, 140] width 9 height 7
type input "R$ 0,00"
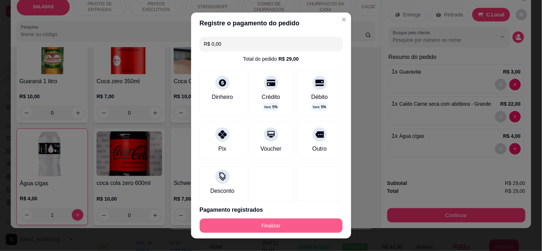
click at [303, 224] on button "Finalizar" at bounding box center [271, 226] width 143 height 14
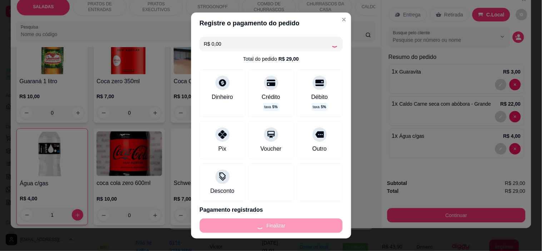
type input "0"
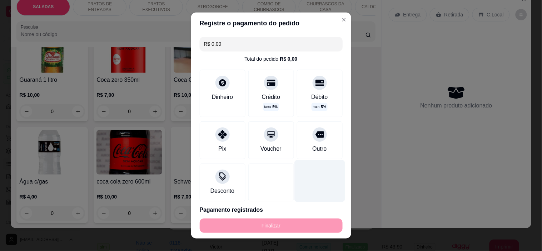
type input "-R$ 29,00"
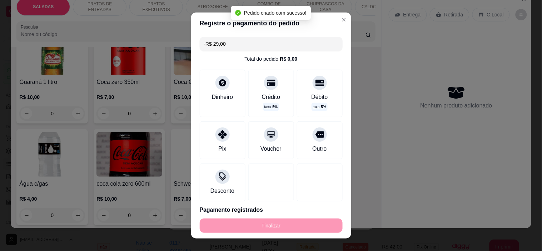
scroll to position [72, 0]
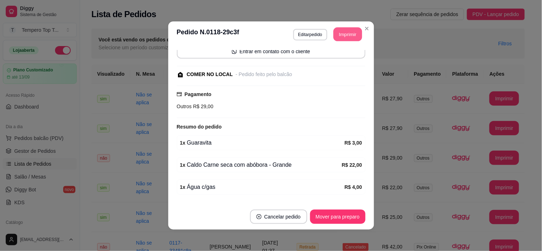
click at [343, 31] on button "Imprimir" at bounding box center [347, 35] width 29 height 14
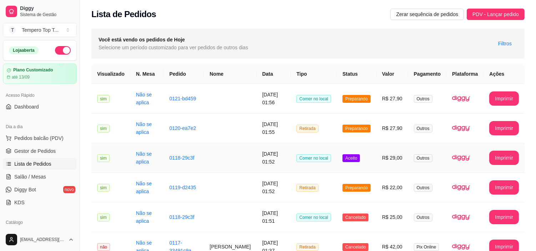
drag, startPoint x: 312, startPoint y: 167, endPoint x: 312, endPoint y: 171, distance: 4.3
click at [312, 171] on td "Comer no local" at bounding box center [314, 158] width 46 height 30
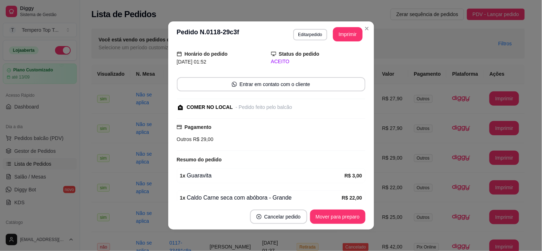
scroll to position [94, 0]
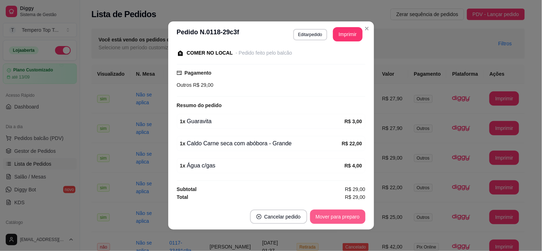
click at [336, 215] on button "Mover para preparo" at bounding box center [337, 217] width 55 height 14
click at [336, 213] on div "Mover para preparo" at bounding box center [332, 217] width 65 height 14
click at [334, 212] on button "Mover para retirada disponível" at bounding box center [325, 217] width 79 height 14
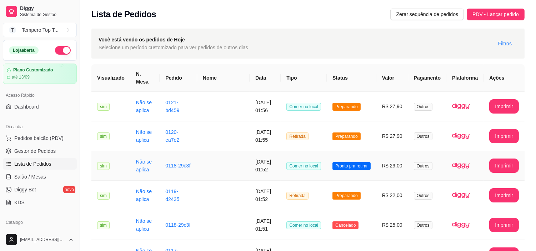
click at [346, 162] on span "Pronto pra retirar" at bounding box center [352, 166] width 38 height 8
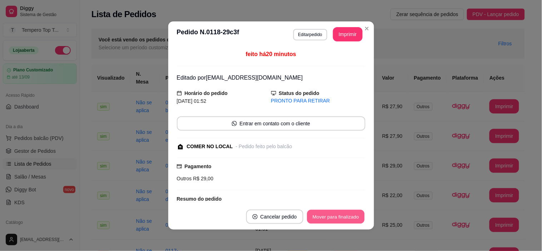
click at [324, 214] on button "Mover para finalizado" at bounding box center [336, 217] width 58 height 14
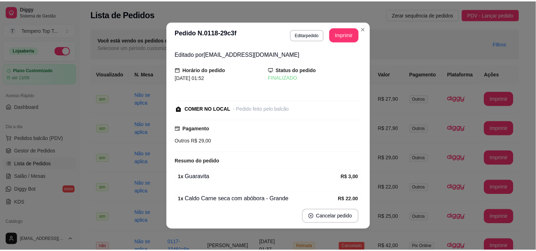
scroll to position [1, 0]
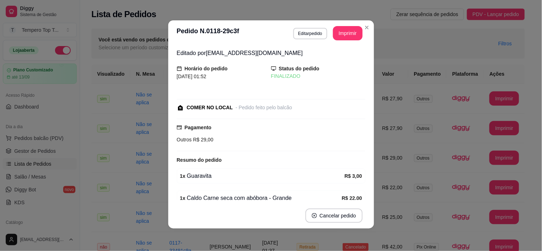
drag, startPoint x: 38, startPoint y: 90, endPoint x: 48, endPoint y: 96, distance: 11.4
drag, startPoint x: 53, startPoint y: 99, endPoint x: 52, endPoint y: 88, distance: 11.1
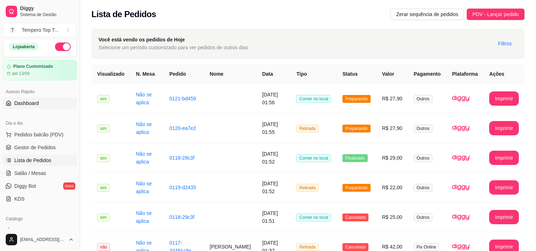
drag, startPoint x: 55, startPoint y: 98, endPoint x: 58, endPoint y: 104, distance: 6.7
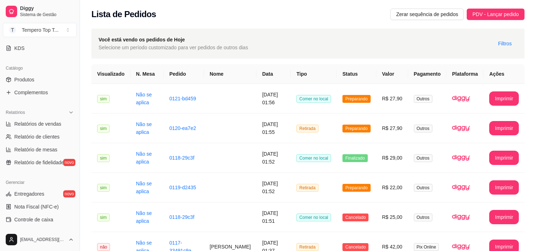
scroll to position [263, 0]
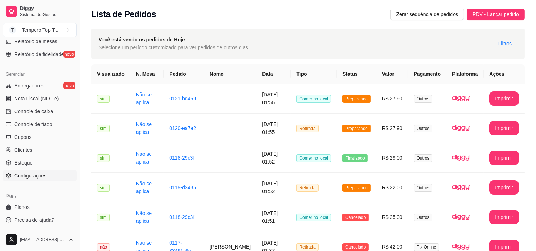
drag, startPoint x: 58, startPoint y: 104, endPoint x: 52, endPoint y: 172, distance: 68.9
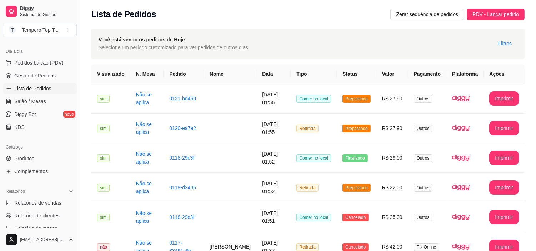
scroll to position [64, 0]
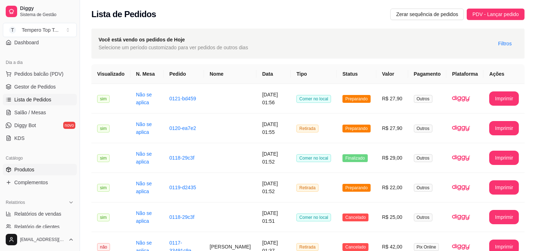
click at [52, 166] on link "Produtos" at bounding box center [40, 169] width 74 height 11
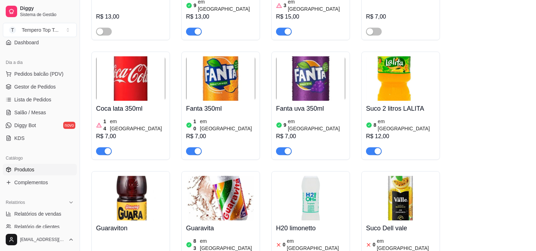
scroll to position [2620, 0]
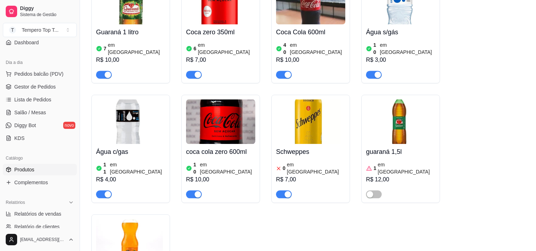
scroll to position [2910, 0]
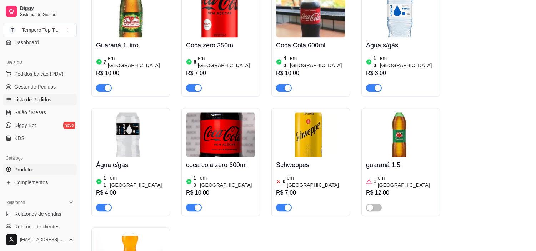
click at [38, 97] on span "Lista de Pedidos" at bounding box center [32, 99] width 37 height 7
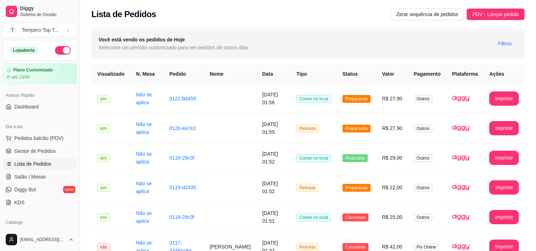
click at [61, 46] on button "button" at bounding box center [63, 50] width 16 height 9
click at [204, 101] on td "0121-bd459" at bounding box center [184, 99] width 40 height 30
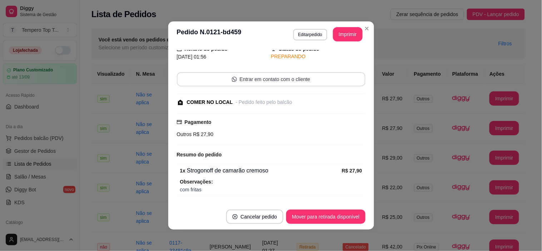
scroll to position [53, 0]
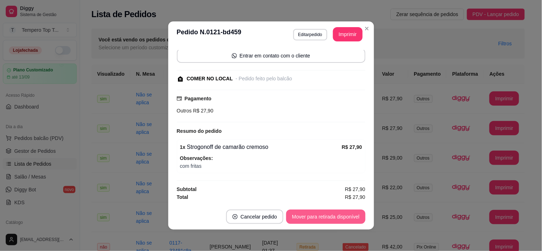
click at [320, 214] on button "Mover para retirada disponível" at bounding box center [325, 217] width 79 height 14
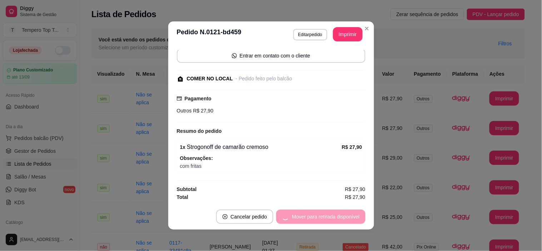
click at [320, 214] on div "Mover para retirada disponível" at bounding box center [320, 217] width 89 height 14
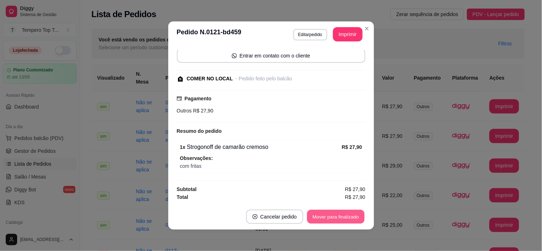
click at [325, 217] on button "Mover para finalizado" at bounding box center [336, 217] width 58 height 14
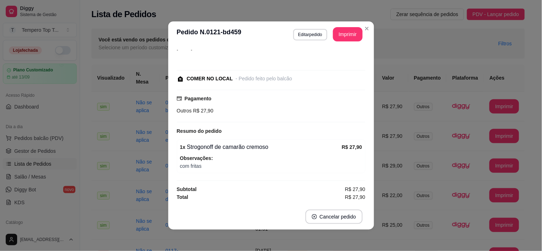
scroll to position [22, 0]
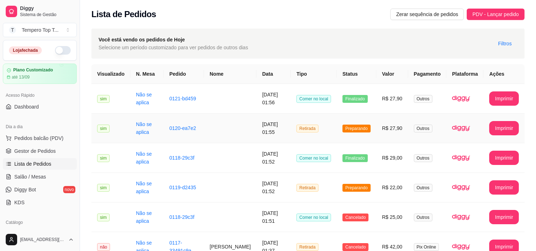
click at [395, 133] on td "R$ 27,90" at bounding box center [393, 129] width 32 height 30
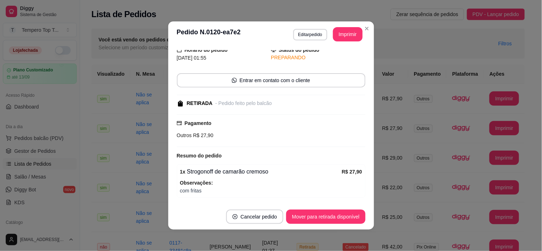
scroll to position [53, 0]
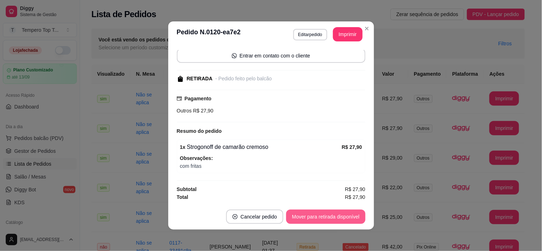
click at [322, 222] on button "Mover para retirada disponível" at bounding box center [325, 217] width 79 height 14
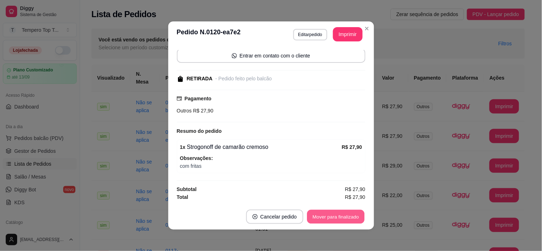
click at [343, 215] on button "Mover para finalizado" at bounding box center [336, 217] width 58 height 14
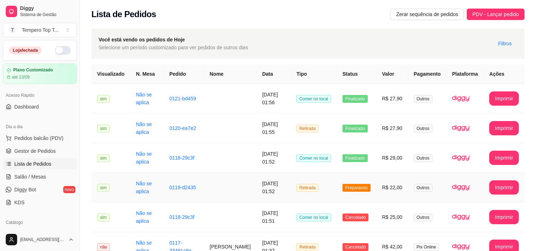
click at [390, 191] on td "R$ 22,00" at bounding box center [393, 188] width 32 height 30
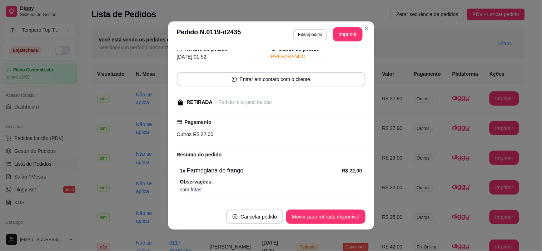
scroll to position [53, 0]
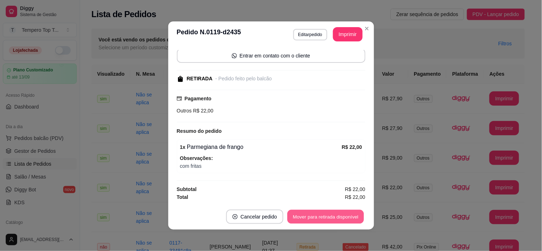
click at [328, 218] on button "Mover para retirada disponível" at bounding box center [326, 217] width 76 height 14
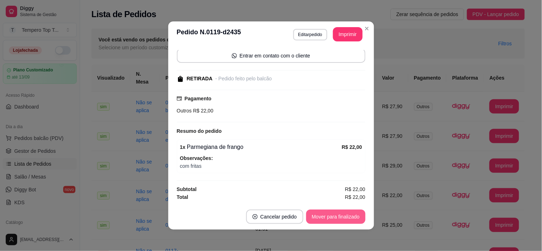
click at [329, 217] on button "Mover para finalizado" at bounding box center [335, 217] width 59 height 14
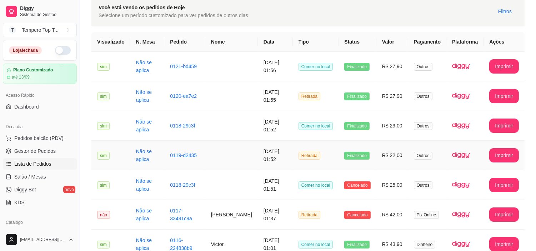
scroll to position [0, 0]
